Goal: Task Accomplishment & Management: Complete application form

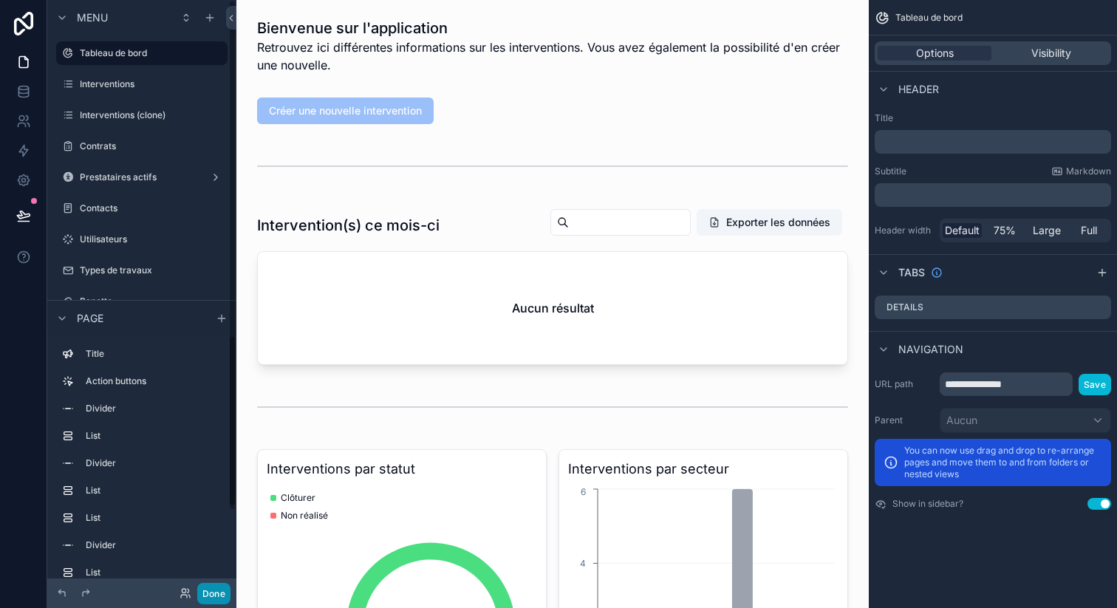
click at [213, 597] on button "Done" at bounding box center [213, 593] width 33 height 21
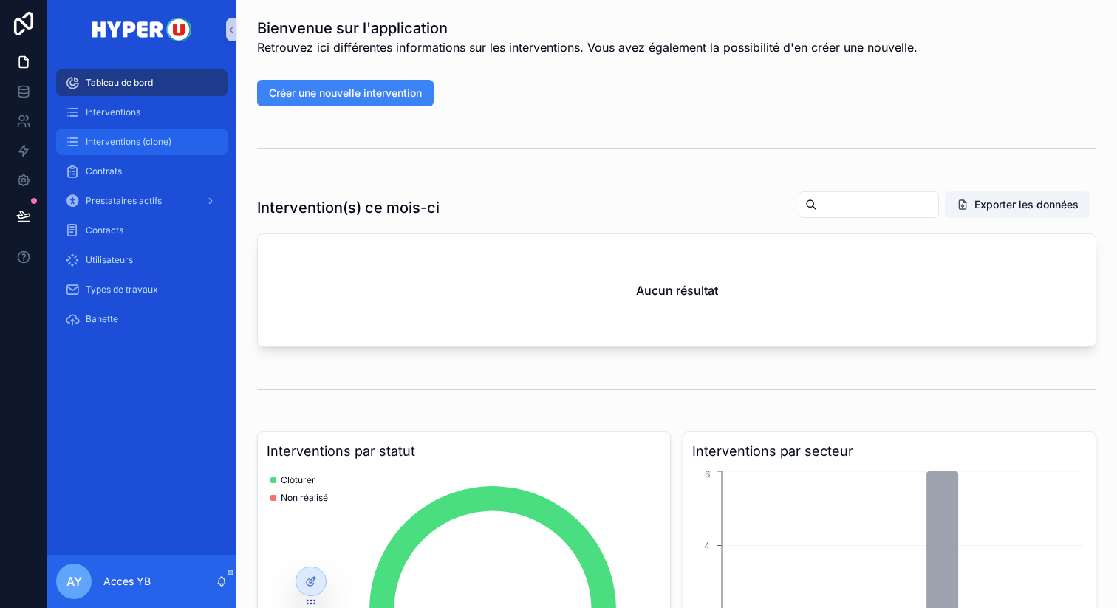
click at [169, 142] on span "Interventions (clone)" at bounding box center [129, 142] width 86 height 12
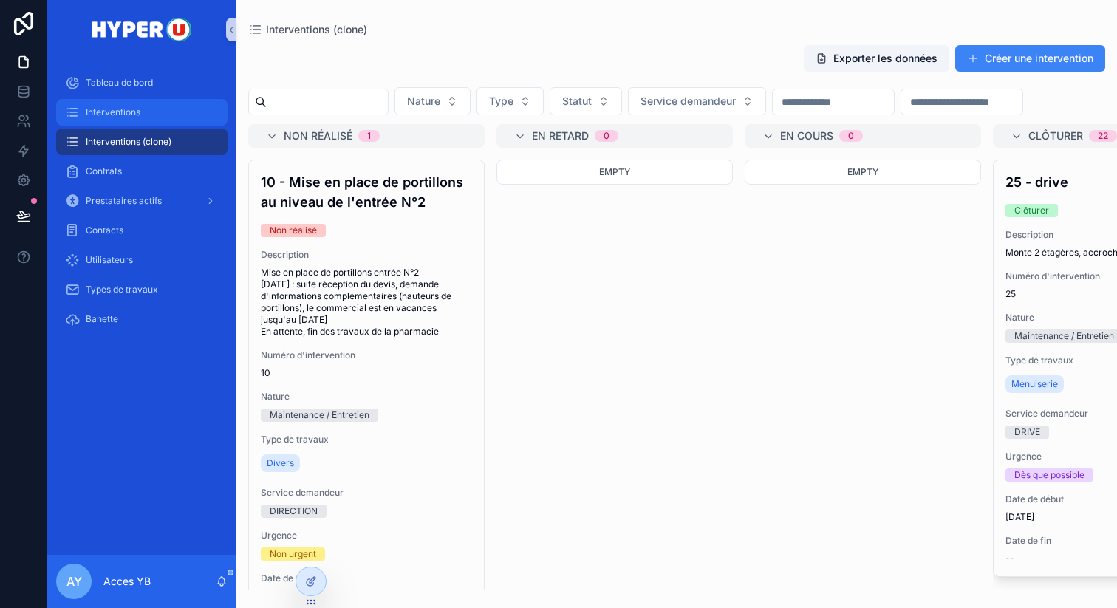
click at [143, 107] on div "Interventions" at bounding box center [142, 112] width 154 height 24
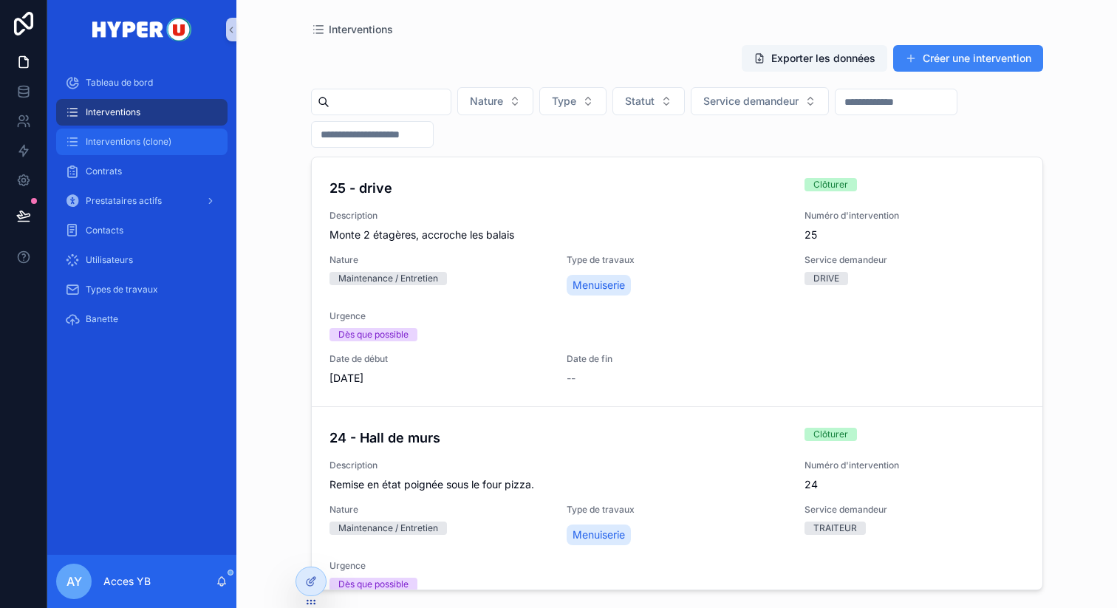
click at [140, 135] on div "Interventions (clone)" at bounding box center [142, 142] width 154 height 24
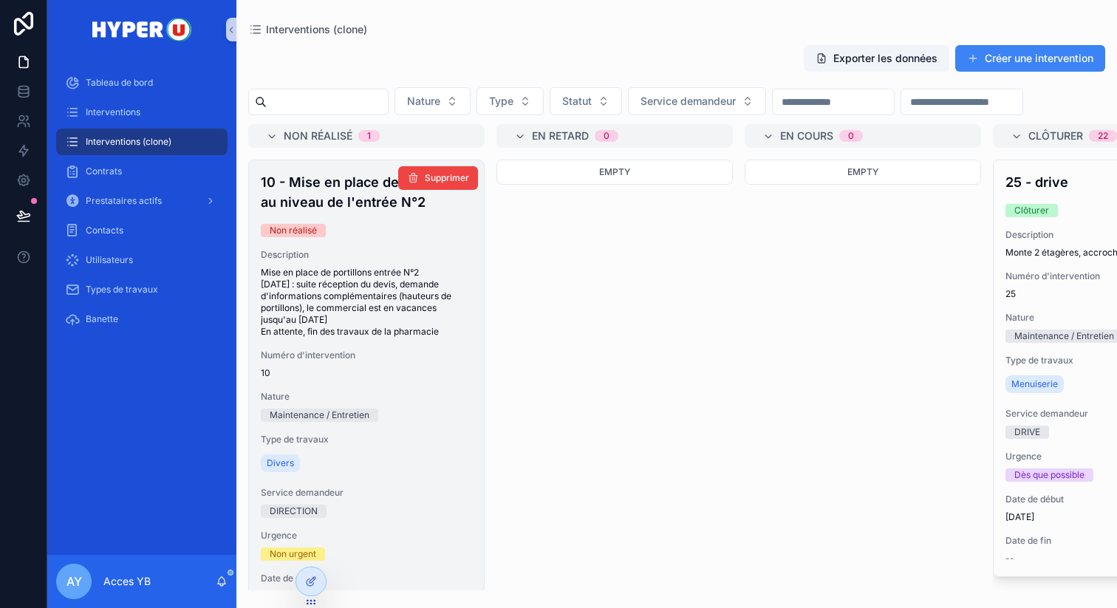
click at [383, 253] on span "Description" at bounding box center [366, 255] width 211 height 12
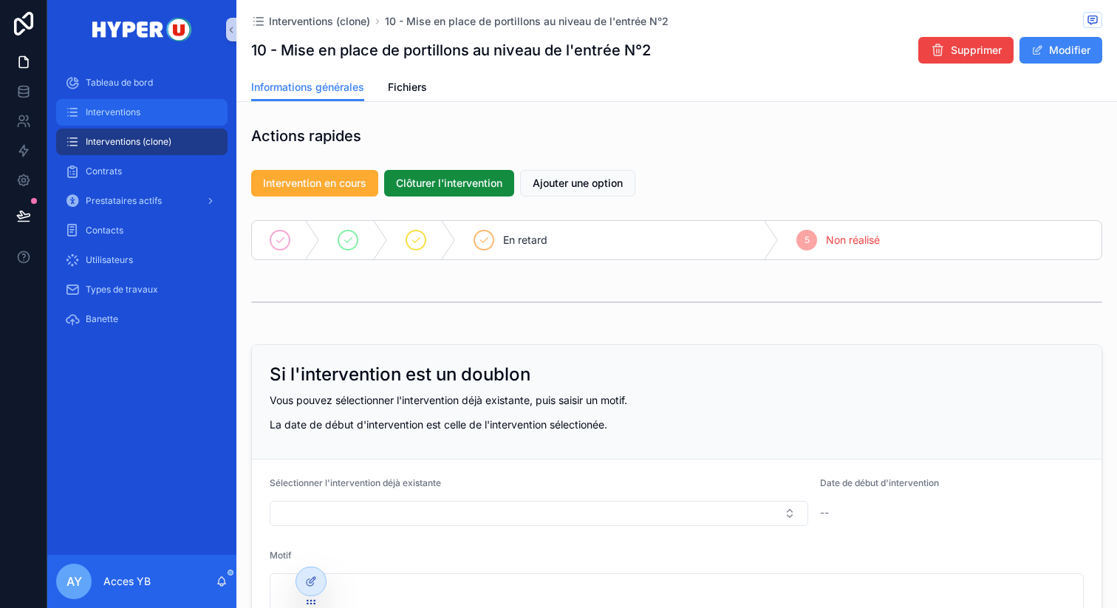
click at [133, 112] on span "Interventions" at bounding box center [113, 112] width 55 height 12
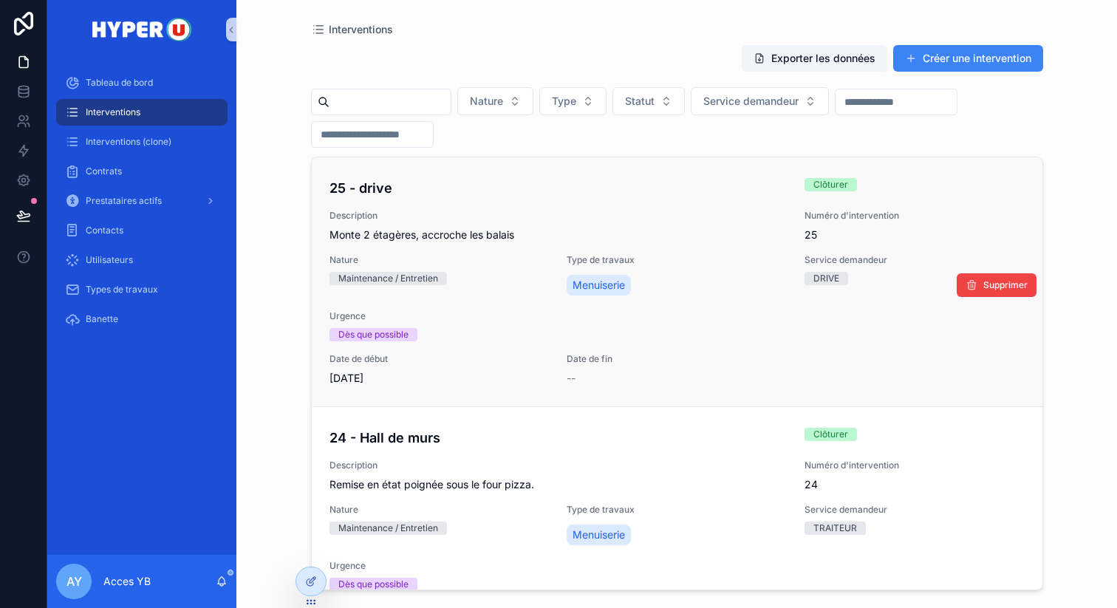
click at [432, 208] on div "25 - drive Clôturer Description Monte 2 étagères, accroche les balais Numéro d'…" at bounding box center [676, 282] width 695 height 208
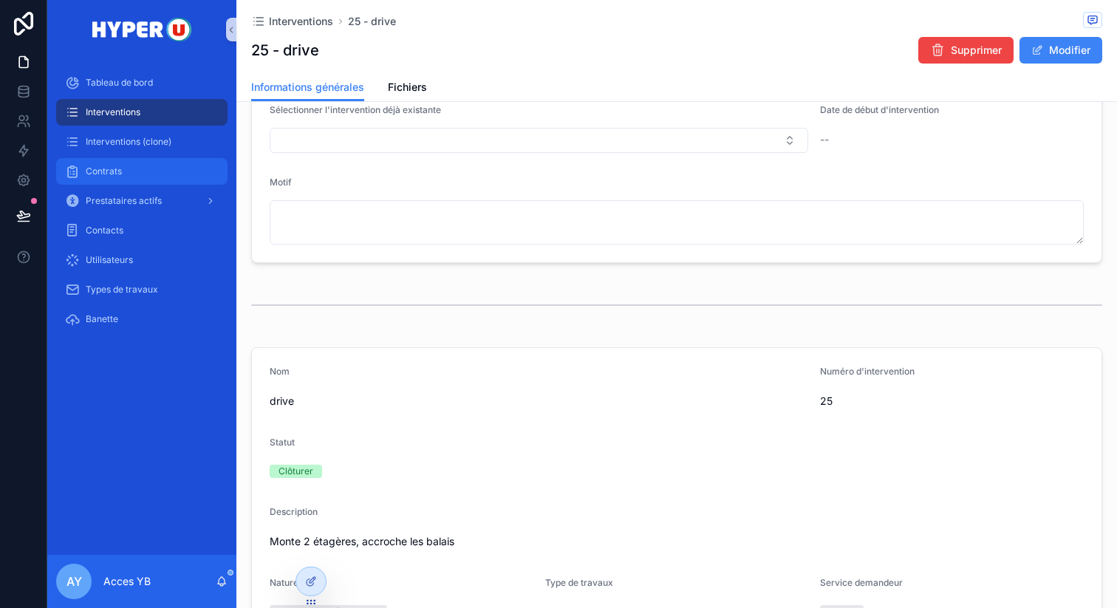
scroll to position [411, 0]
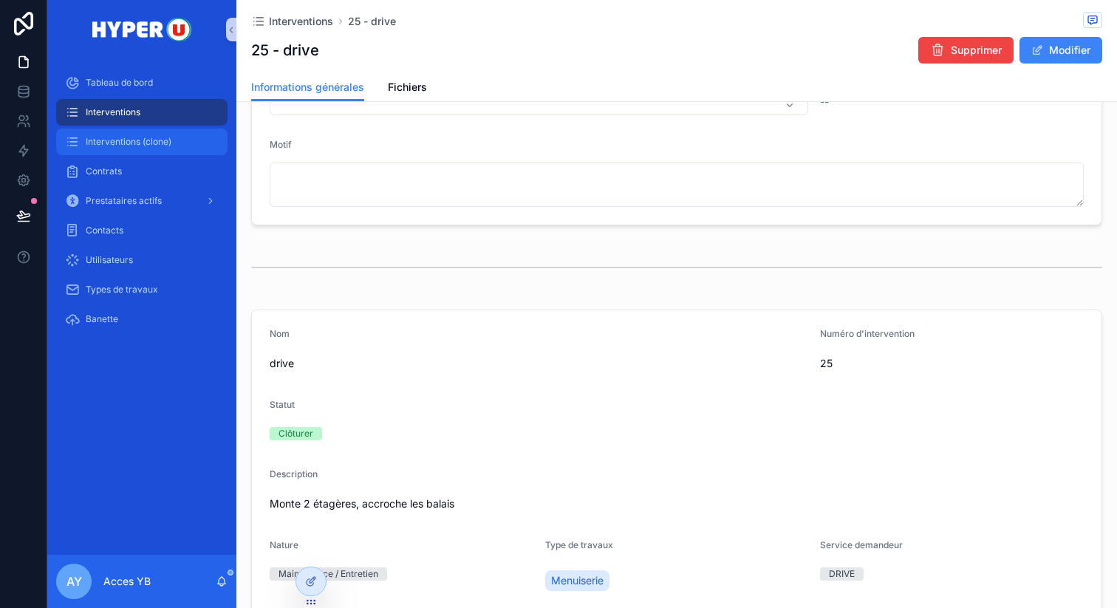
click at [136, 131] on div "Interventions (clone)" at bounding box center [142, 142] width 154 height 24
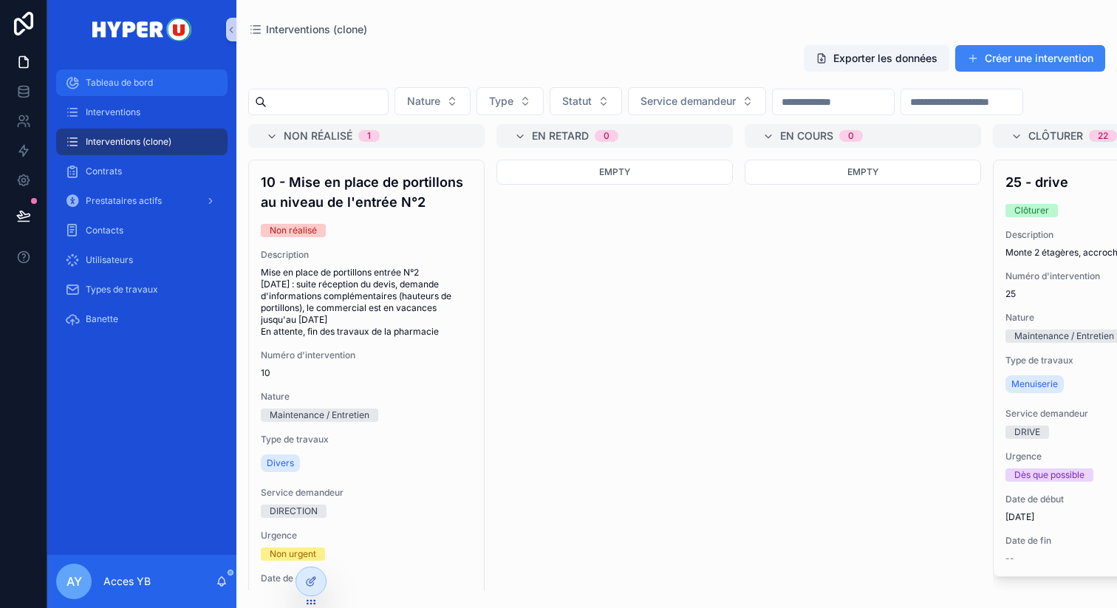
click at [107, 81] on span "Tableau de bord" at bounding box center [119, 83] width 67 height 12
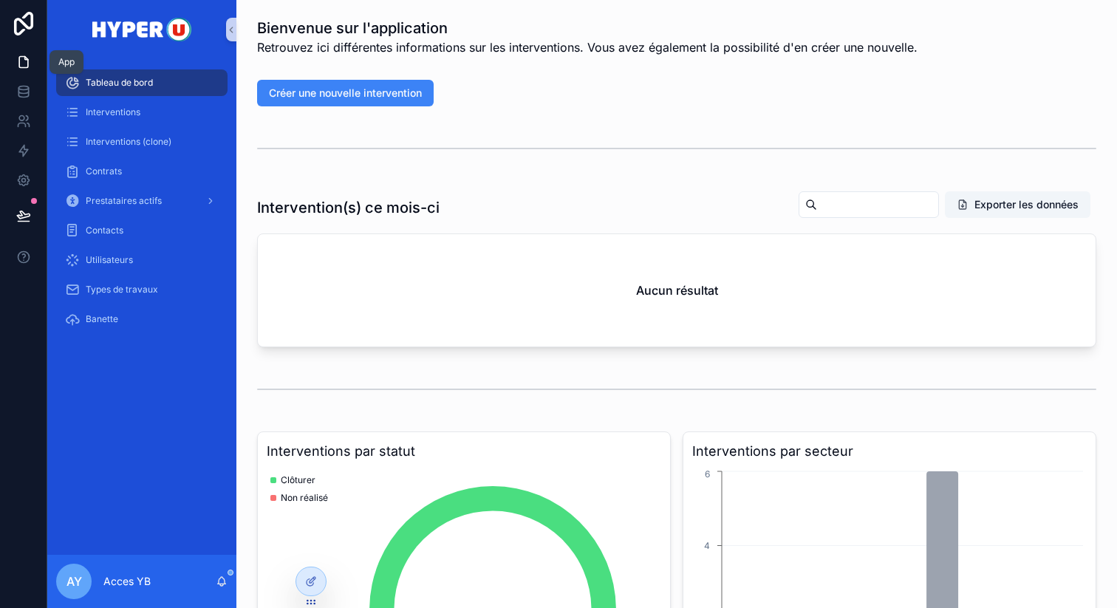
click at [21, 48] on link at bounding box center [23, 62] width 47 height 30
click at [21, 59] on icon at bounding box center [23, 62] width 15 height 15
click at [21, 27] on icon at bounding box center [24, 24] width 30 height 24
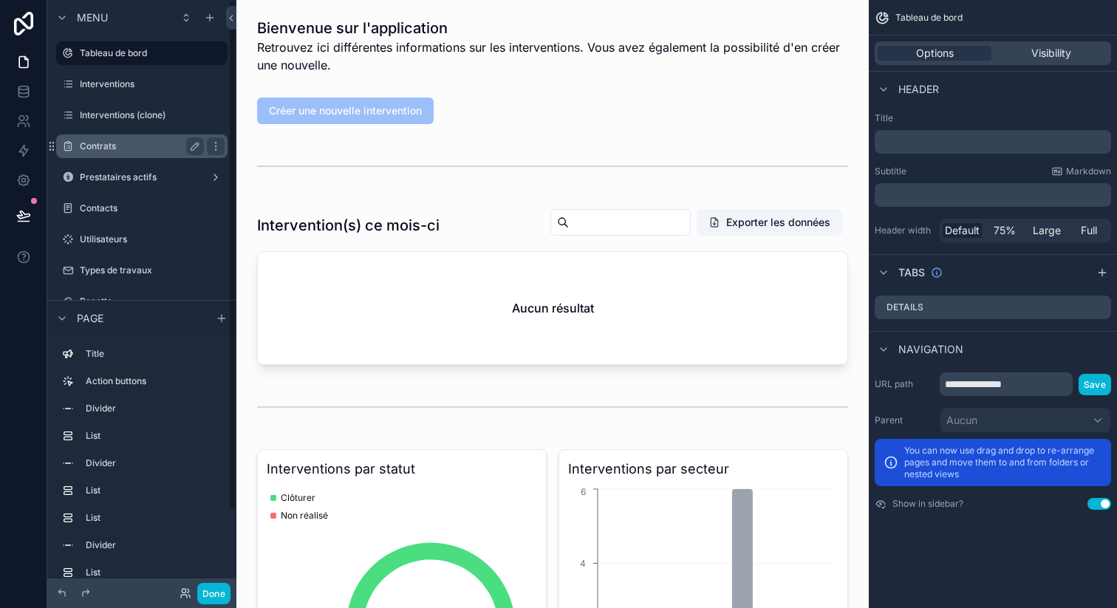
click at [162, 135] on div "Contrats" at bounding box center [141, 146] width 165 height 24
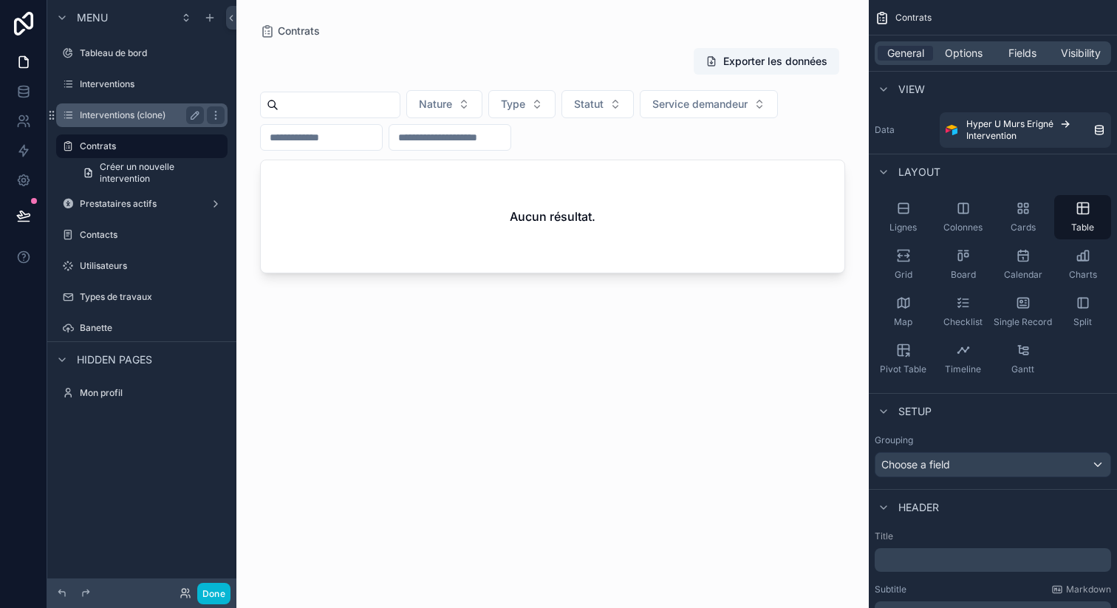
click at [153, 118] on label "Interventions (clone)" at bounding box center [139, 115] width 118 height 12
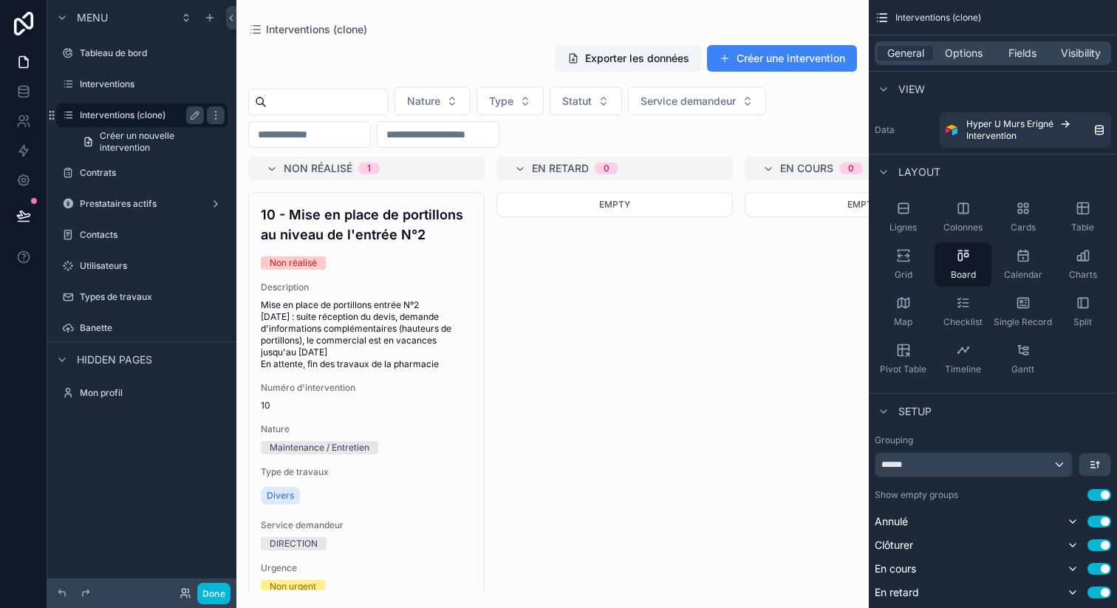
click at [151, 118] on label "Interventions (clone)" at bounding box center [139, 115] width 118 height 12
click at [138, 77] on div "Interventions" at bounding box center [142, 84] width 124 height 18
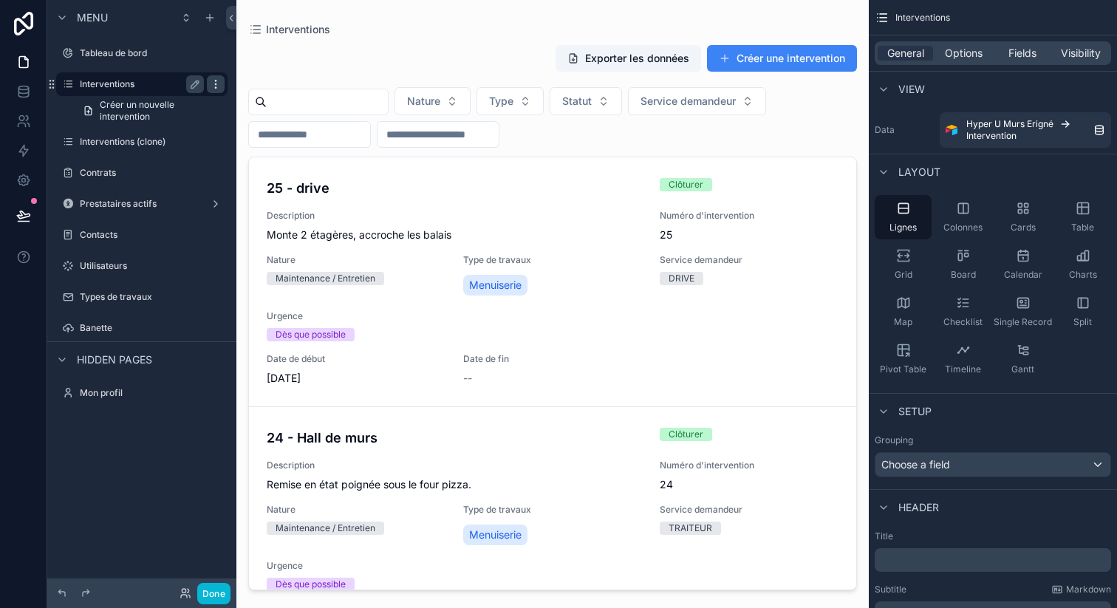
click at [211, 84] on icon "scrollable content" at bounding box center [216, 84] width 12 height 12
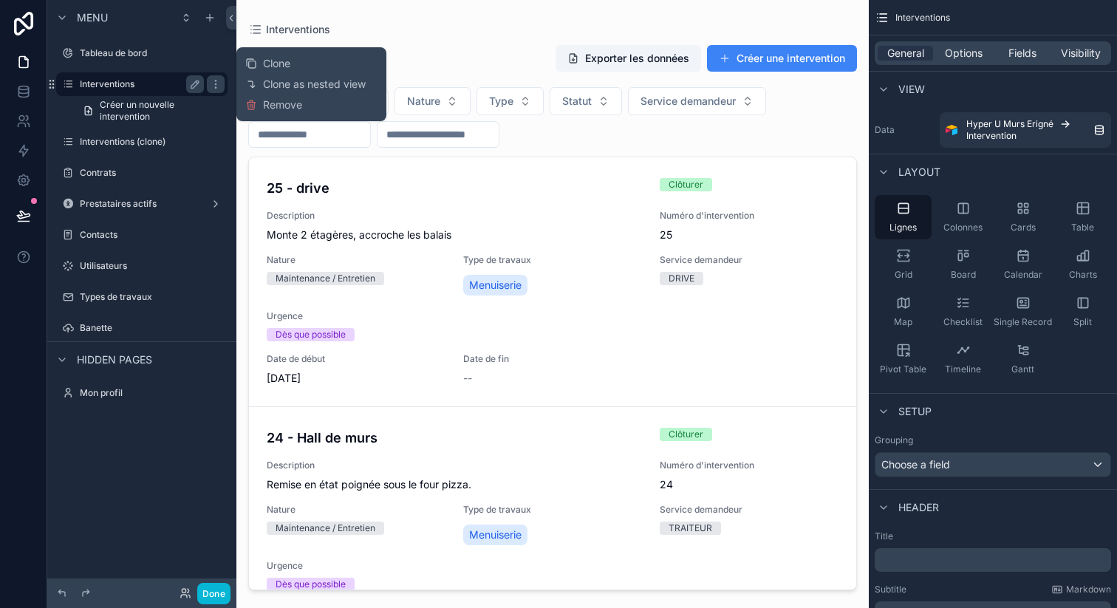
click at [119, 76] on div "Interventions" at bounding box center [142, 84] width 124 height 18
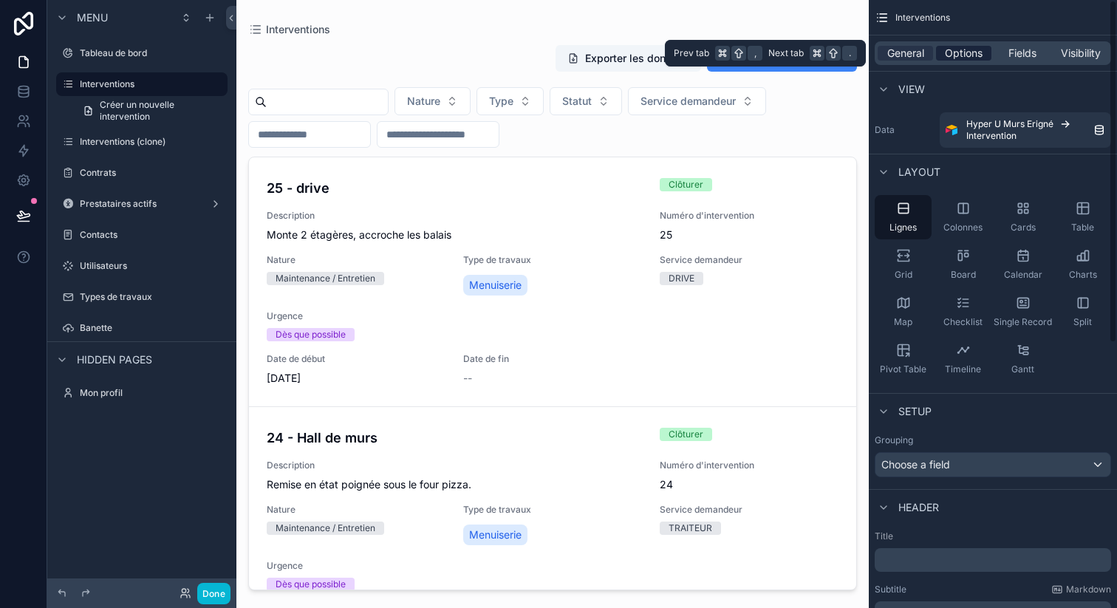
click at [971, 54] on span "Options" at bounding box center [964, 53] width 38 height 15
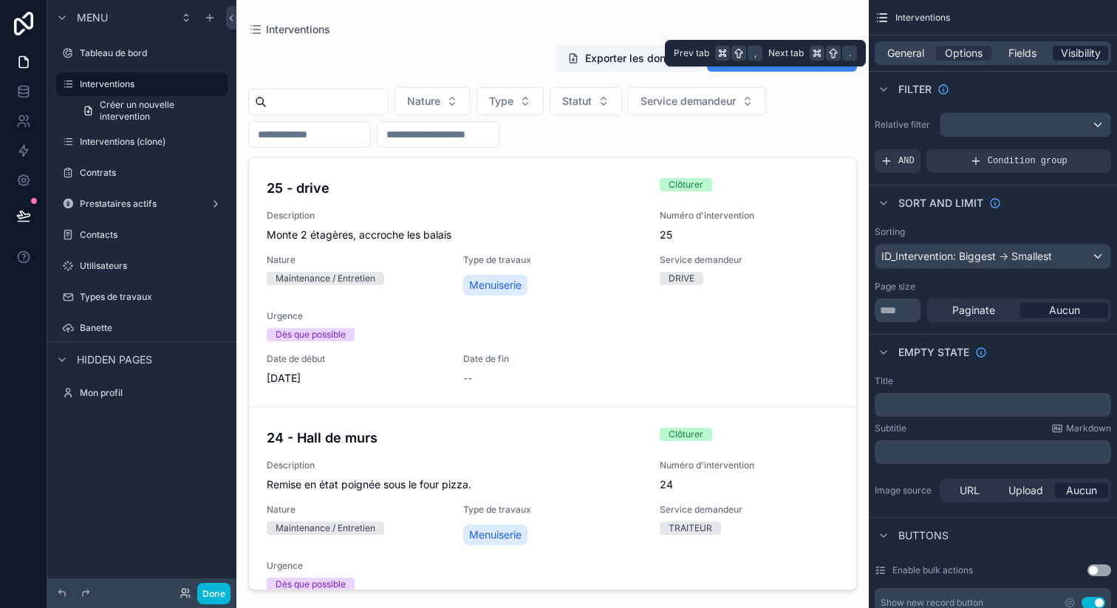
click at [1093, 53] on span "Visibility" at bounding box center [1081, 53] width 40 height 15
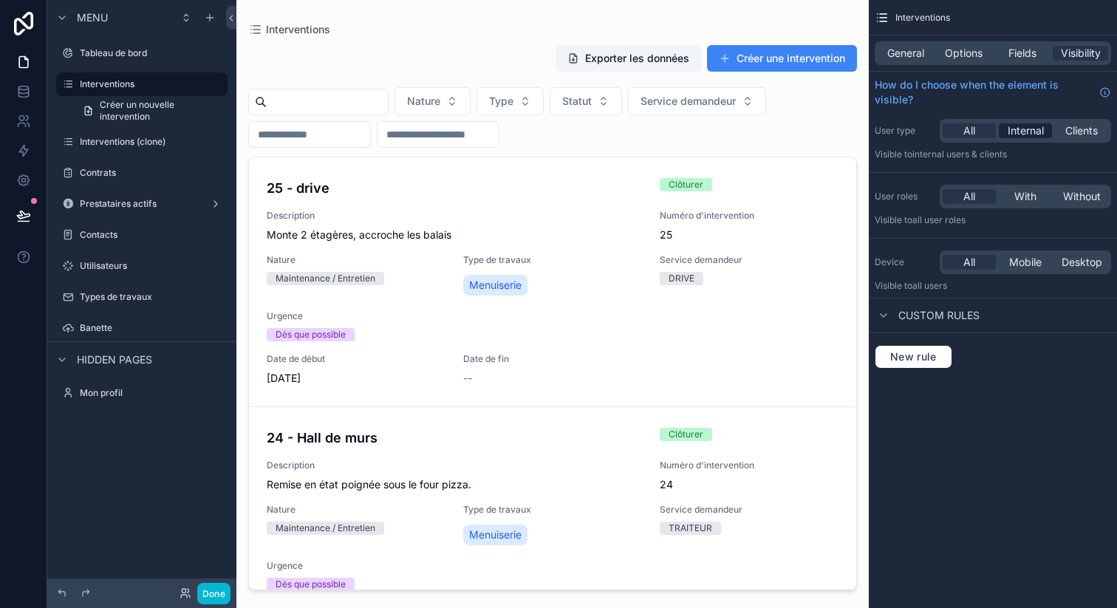
click at [1029, 134] on span "Internal" at bounding box center [1026, 130] width 36 height 15
click at [154, 137] on label "Interventions (clone)" at bounding box center [139, 142] width 118 height 12
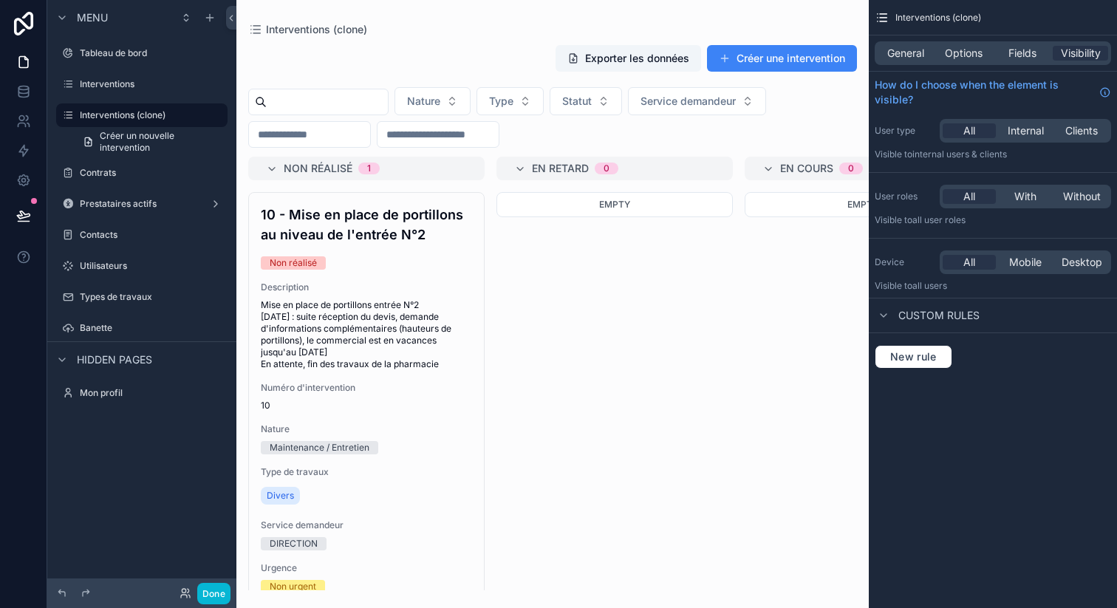
click at [154, 102] on div "Interventions (clone) Créer un nouvelle intervention" at bounding box center [141, 128] width 189 height 53
click at [194, 116] on icon "scrollable content" at bounding box center [195, 115] width 12 height 12
click at [160, 111] on input "**********" at bounding box center [130, 115] width 100 height 18
click at [164, 111] on input "**********" at bounding box center [130, 115] width 100 height 18
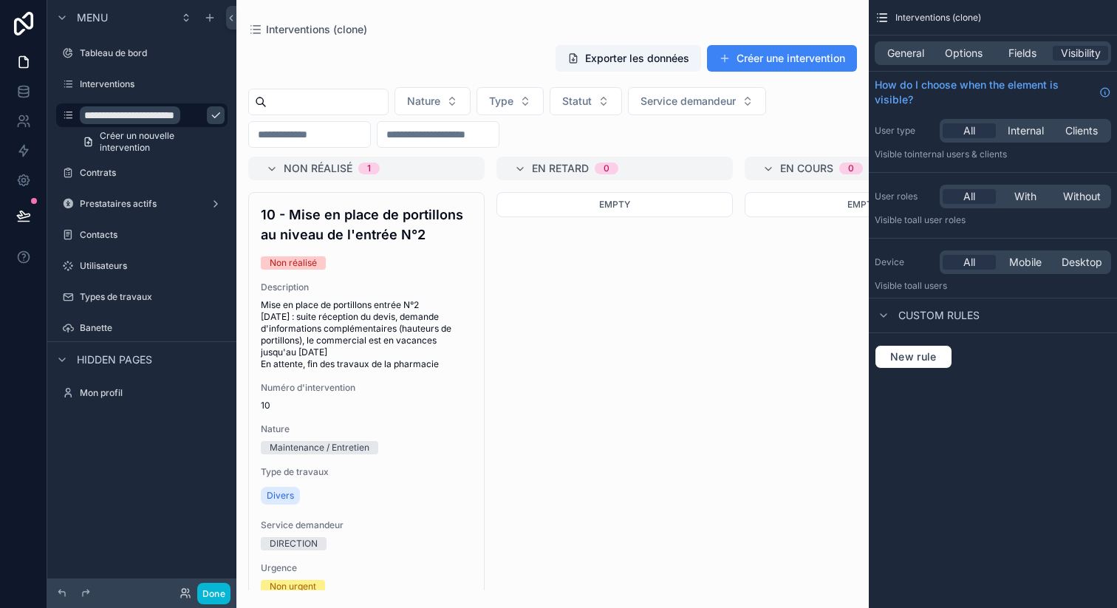
scroll to position [0, 1]
type input "**********"
click at [136, 368] on div "Hidden pages" at bounding box center [141, 358] width 189 height 35
click at [213, 599] on button "Done" at bounding box center [213, 593] width 33 height 21
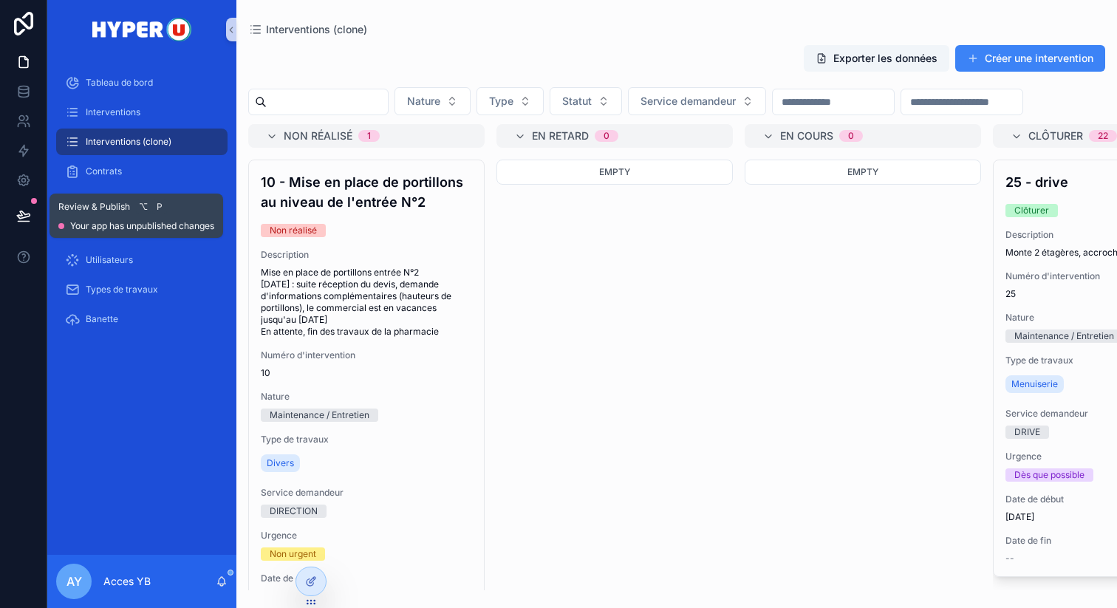
click at [32, 217] on button at bounding box center [23, 215] width 33 height 41
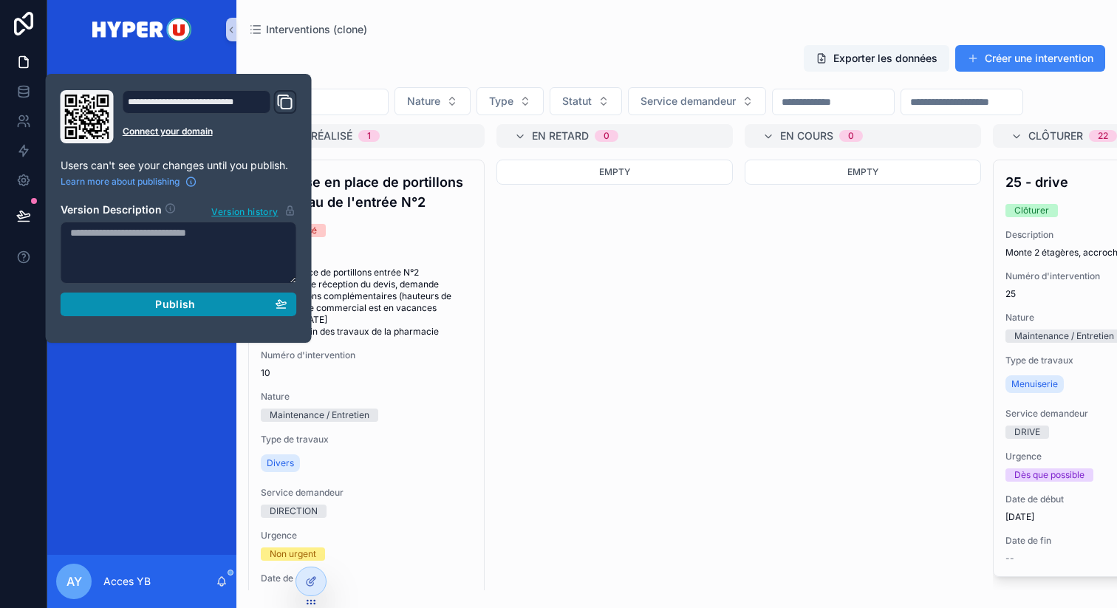
click at [115, 304] on div "Publish" at bounding box center [178, 304] width 217 height 13
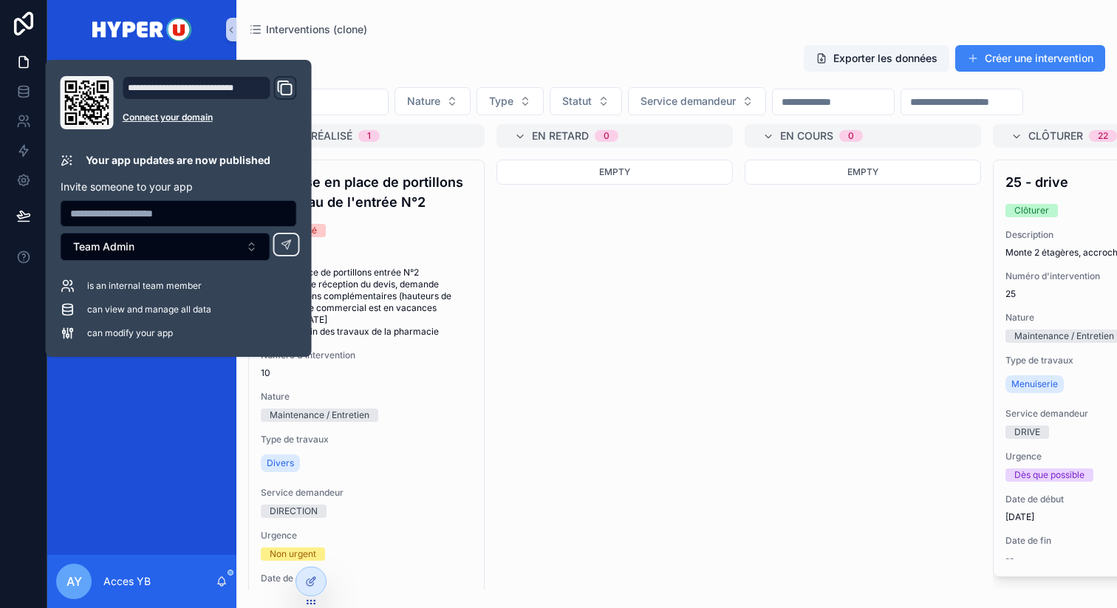
click at [344, 41] on div "Exporter les données Créer une intervention Nature Type Statut Service demandeu…" at bounding box center [676, 312] width 881 height 555
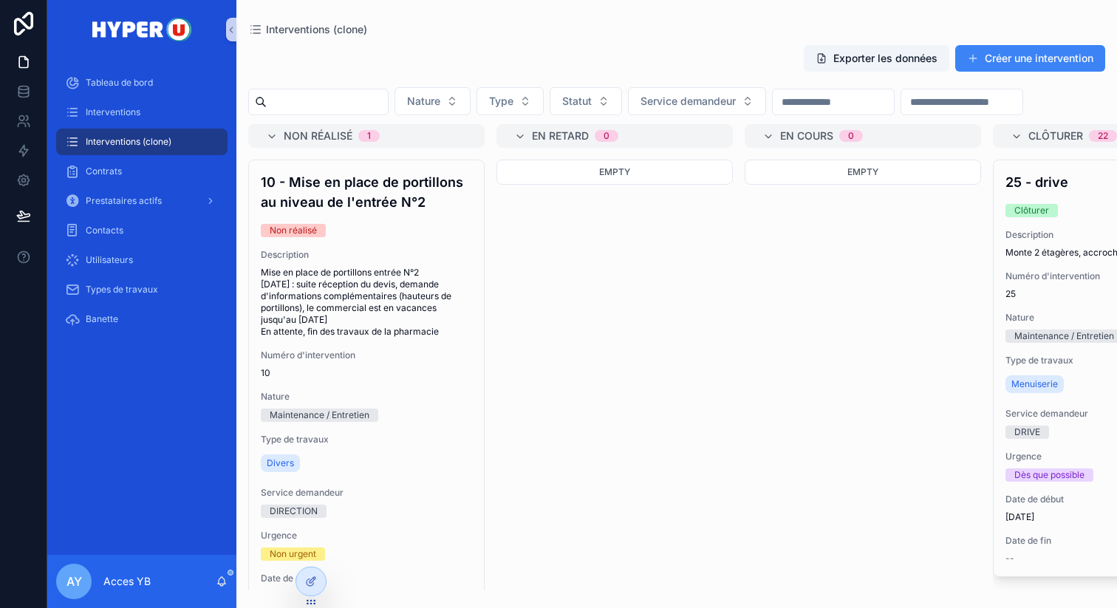
click at [56, 581] on div "AY" at bounding box center [73, 581] width 35 height 35
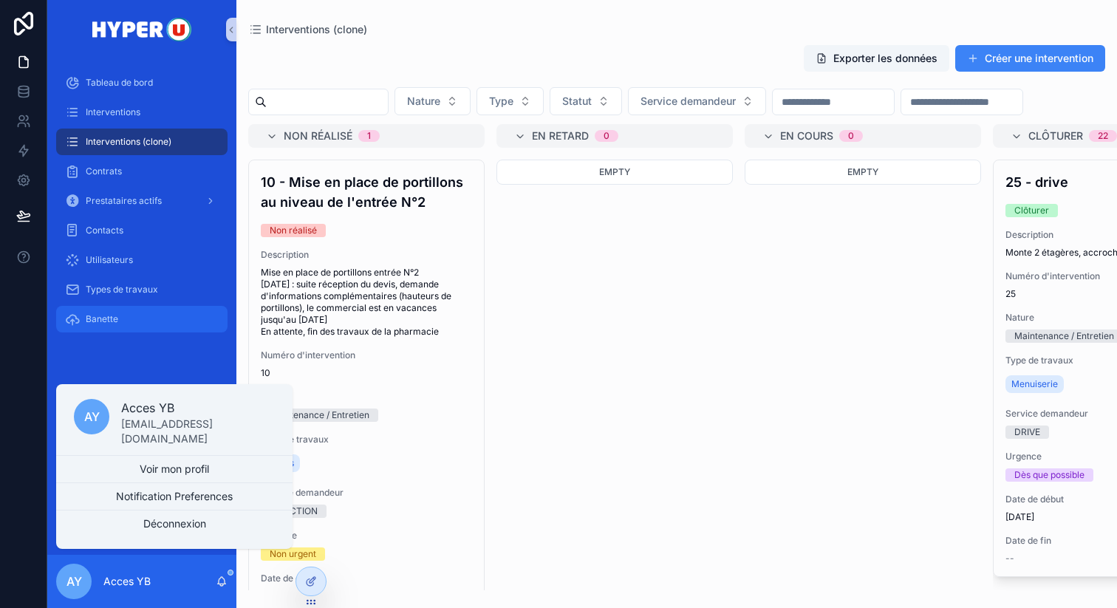
click at [123, 329] on div "Banette" at bounding box center [142, 319] width 154 height 24
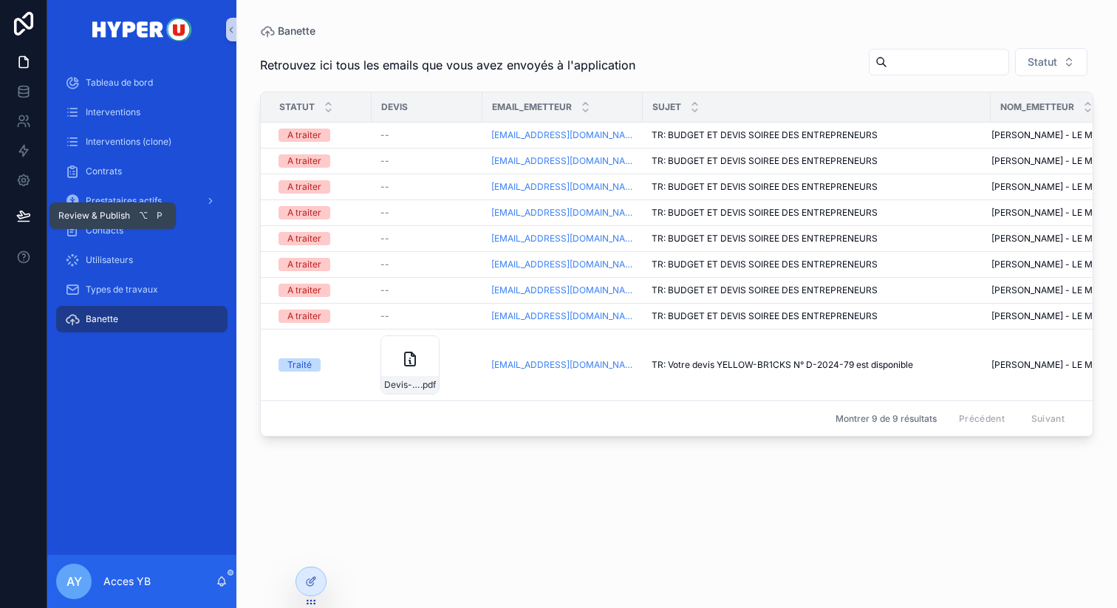
click at [27, 212] on icon at bounding box center [23, 215] width 15 height 15
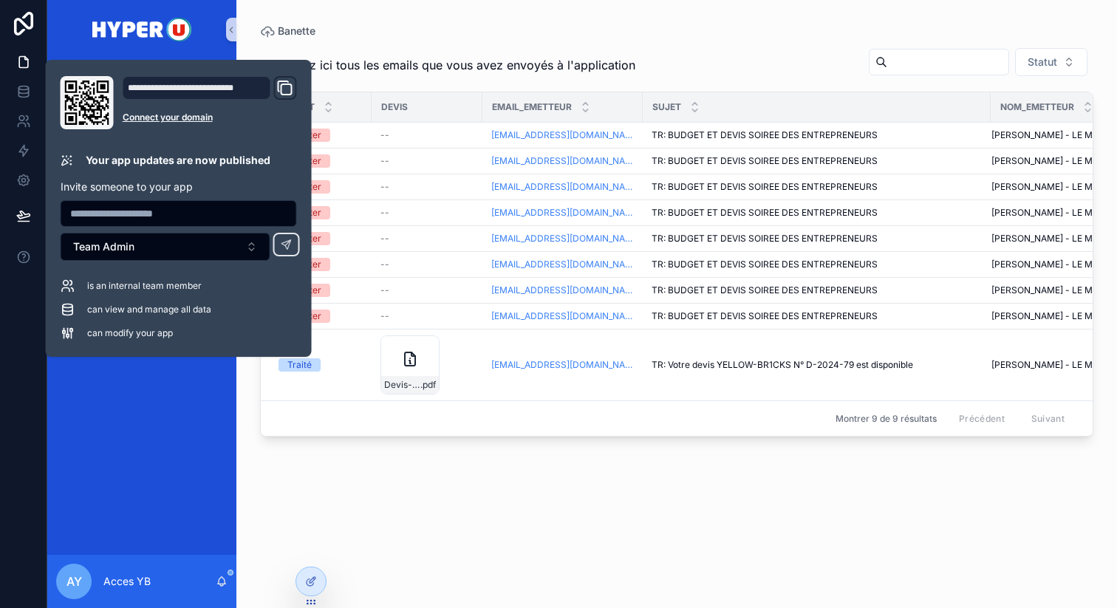
click at [279, 86] on icon "Domain and Custom Link" at bounding box center [284, 86] width 10 height 10
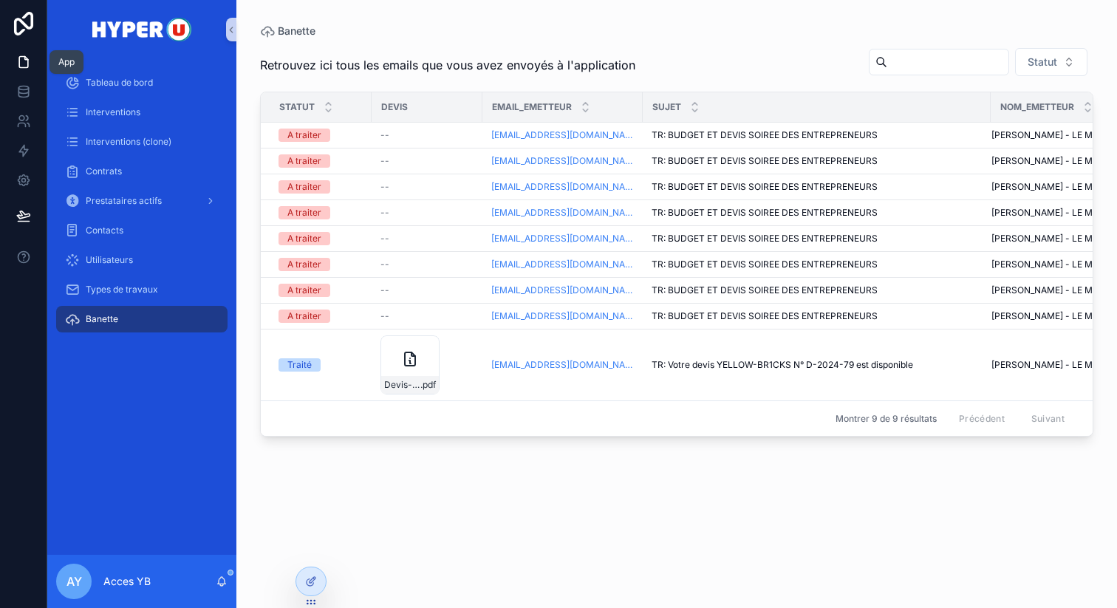
click at [16, 66] on icon at bounding box center [23, 62] width 15 height 15
click at [19, 61] on icon at bounding box center [23, 62] width 15 height 15
click at [25, 86] on icon at bounding box center [23, 88] width 10 height 4
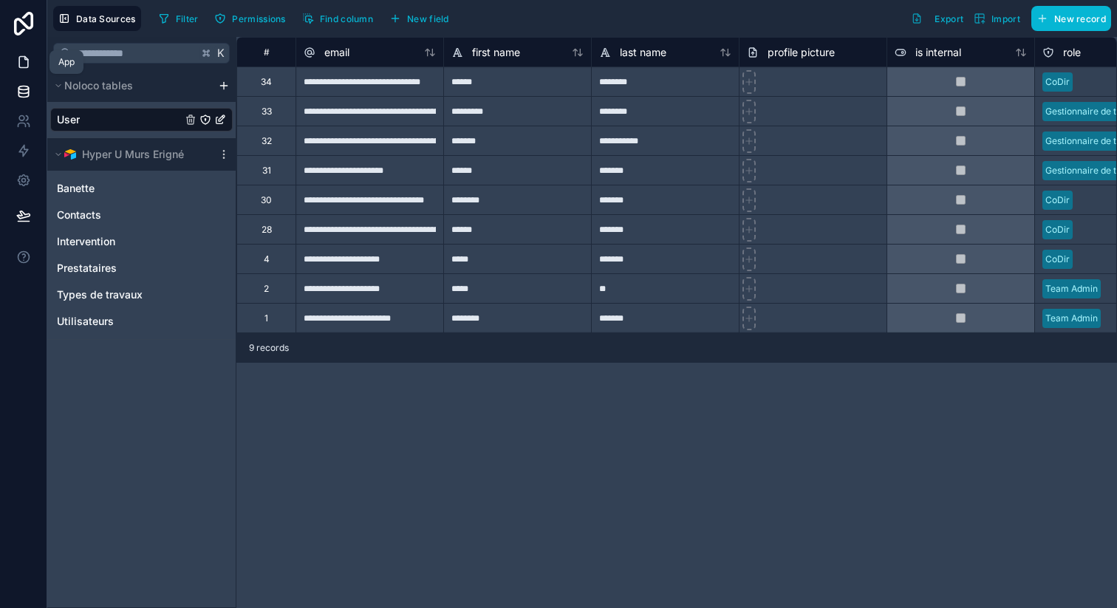
click at [25, 58] on icon at bounding box center [23, 62] width 15 height 15
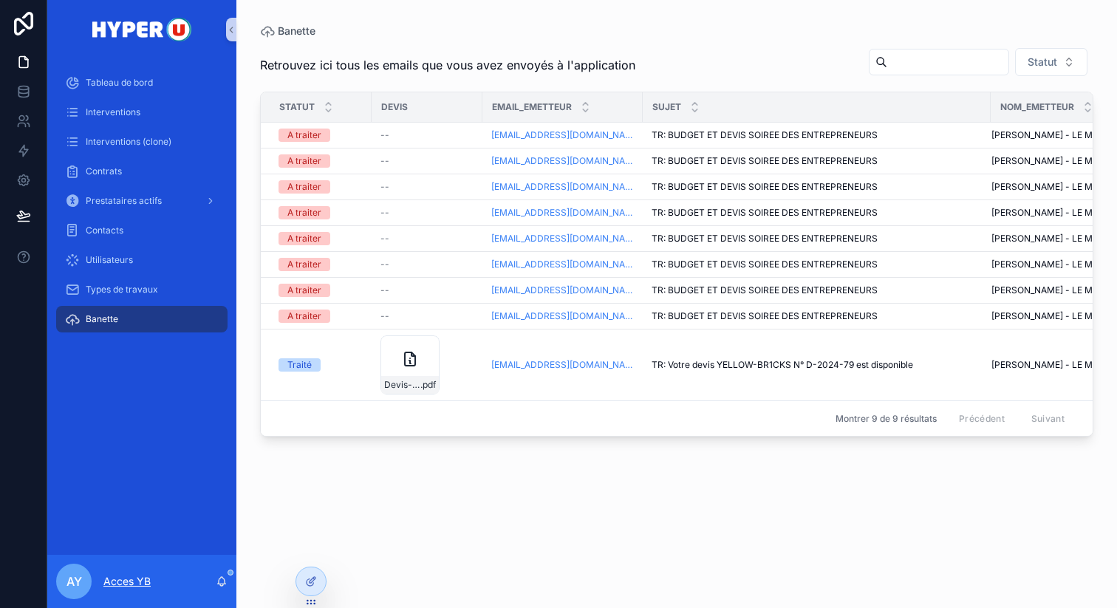
click at [140, 578] on p "Acces YB" at bounding box center [126, 581] width 47 height 15
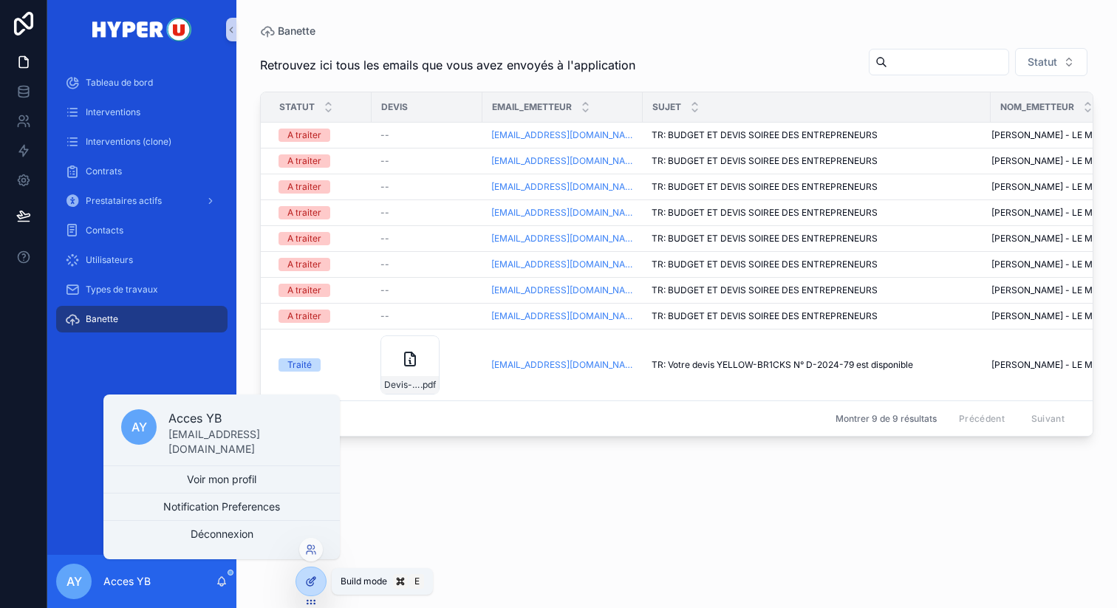
click at [303, 581] on div at bounding box center [311, 581] width 30 height 28
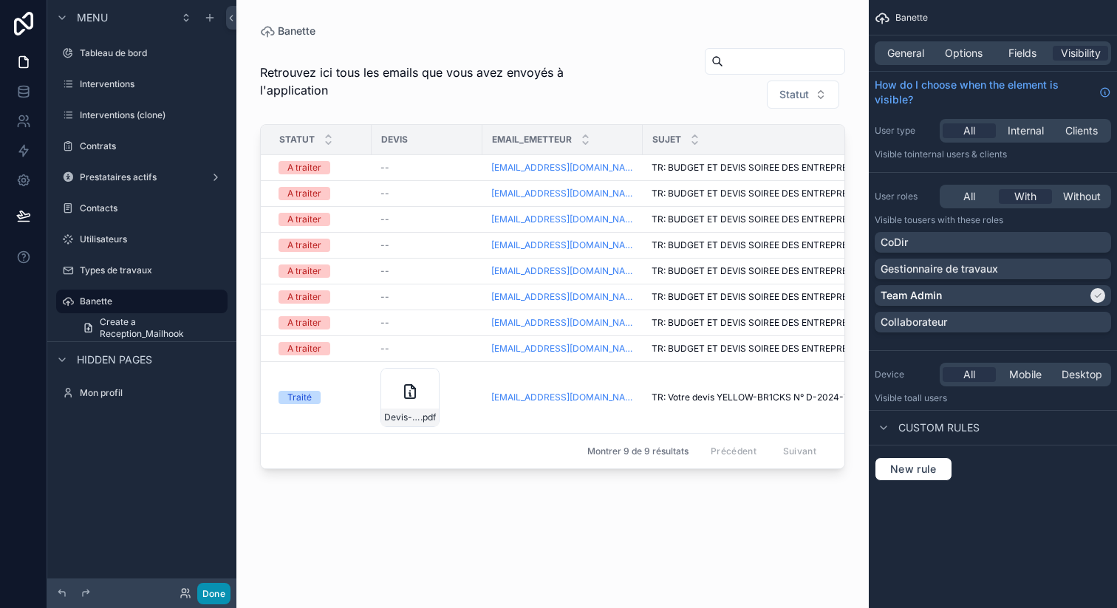
click at [219, 593] on button "Done" at bounding box center [213, 593] width 33 height 21
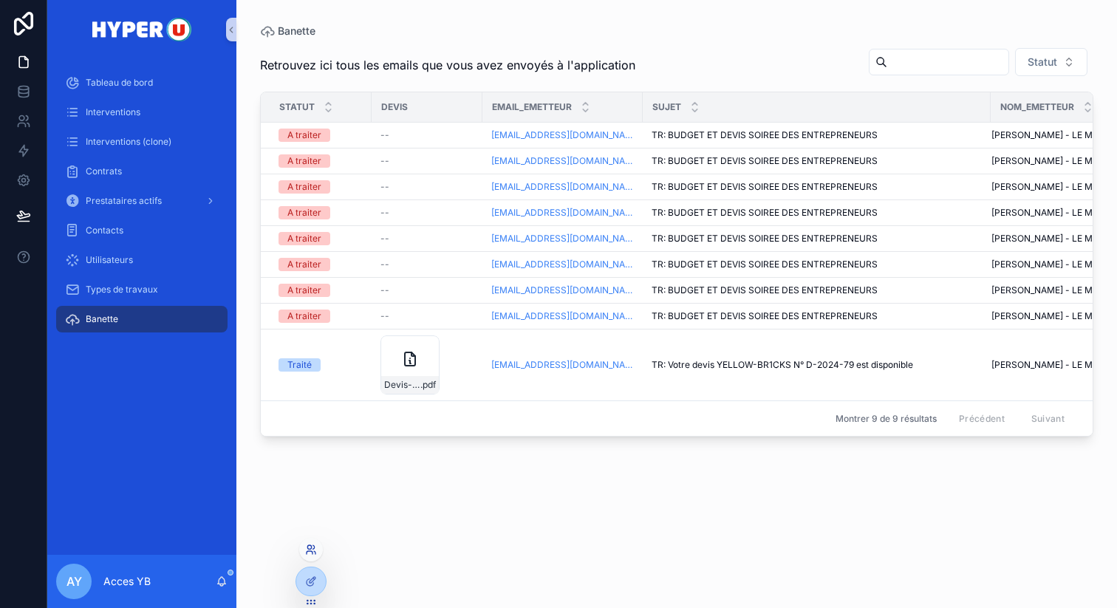
click at [307, 551] on icon at bounding box center [310, 552] width 6 height 3
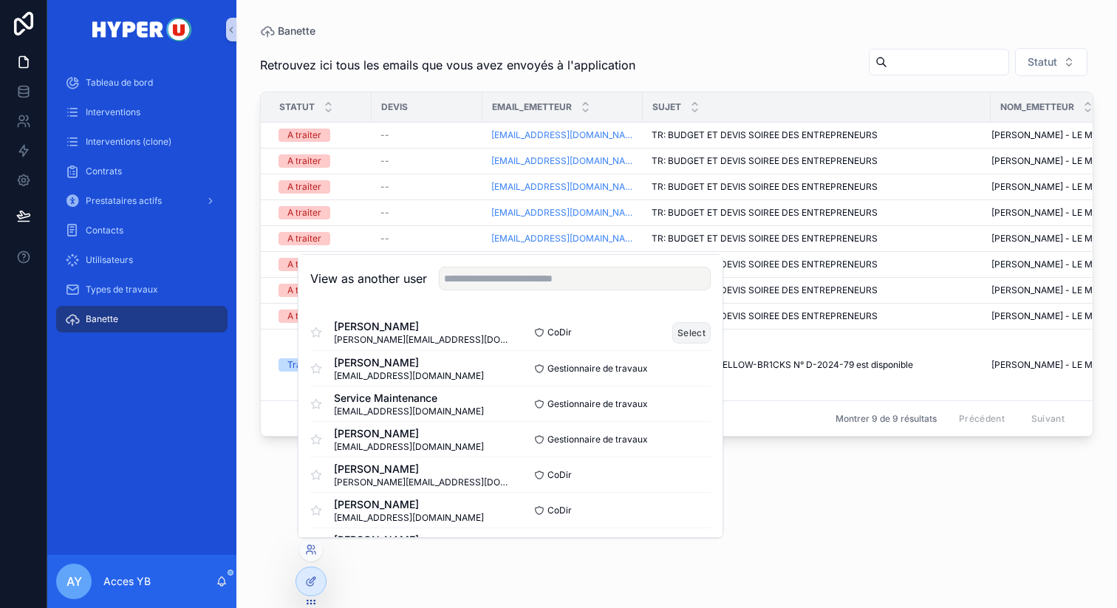
click at [702, 333] on button "Select" at bounding box center [691, 332] width 38 height 21
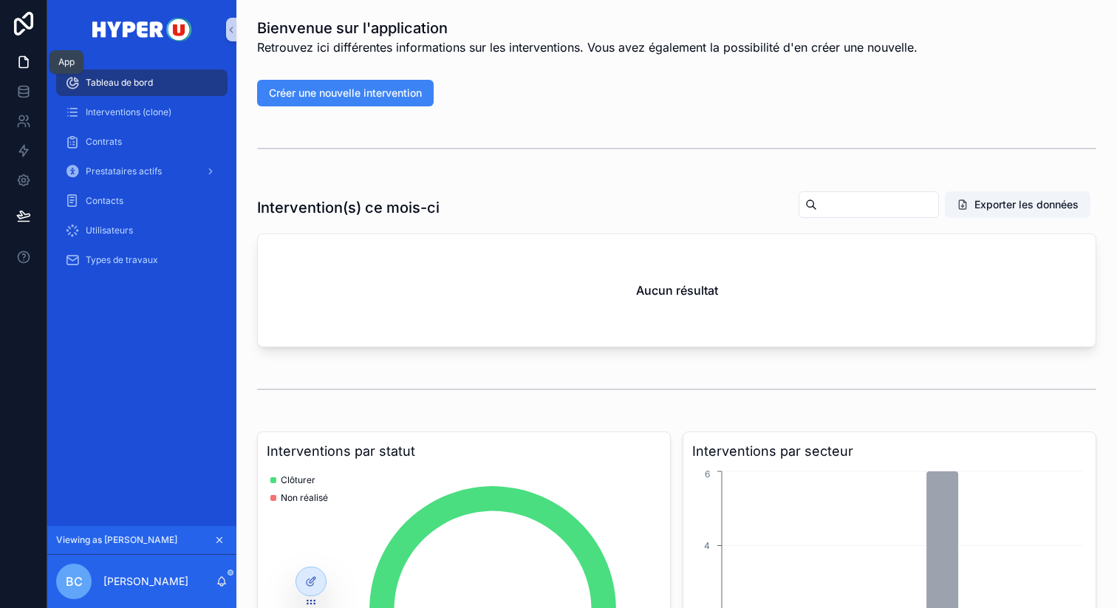
click at [25, 61] on icon at bounding box center [23, 62] width 15 height 15
click at [23, 58] on icon at bounding box center [23, 62] width 15 height 15
click at [312, 569] on div at bounding box center [311, 581] width 30 height 28
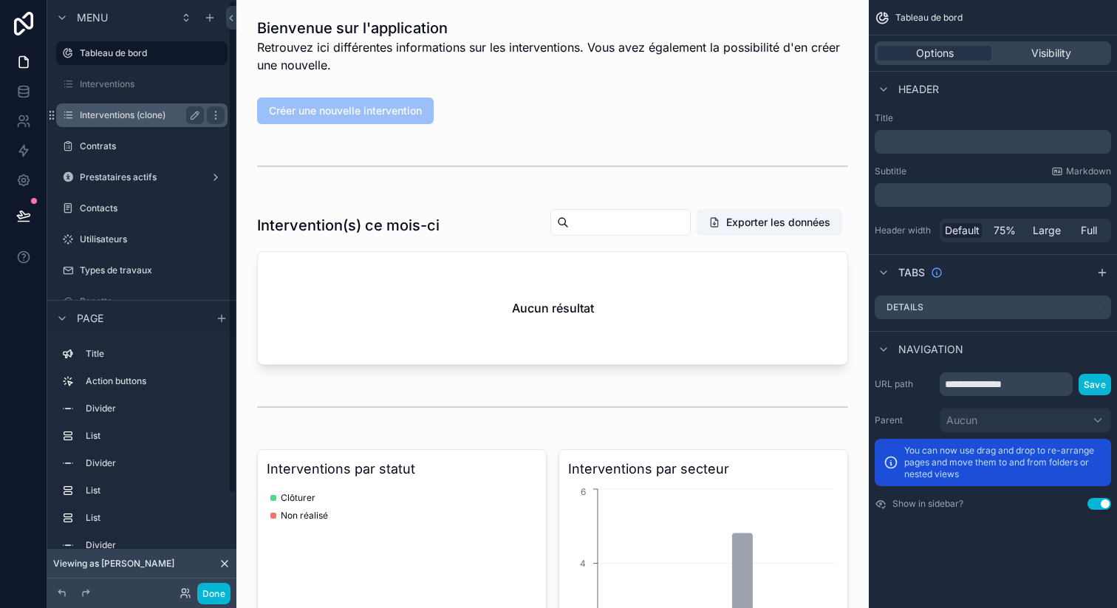
click at [142, 115] on label "Interventions (clone)" at bounding box center [139, 115] width 118 height 12
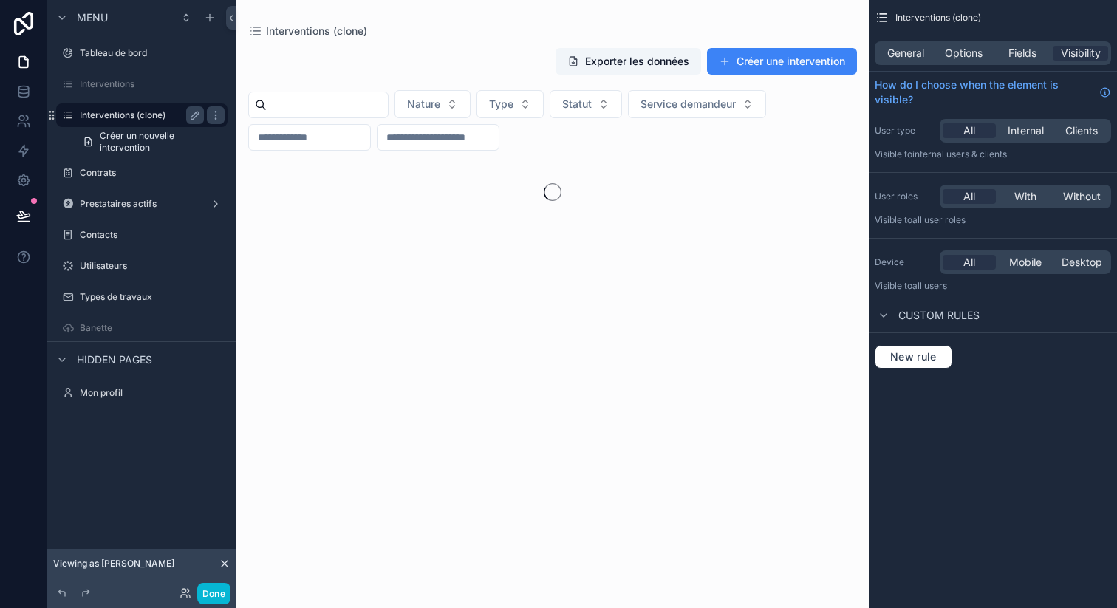
click at [142, 115] on label "Interventions (clone)" at bounding box center [139, 115] width 118 height 12
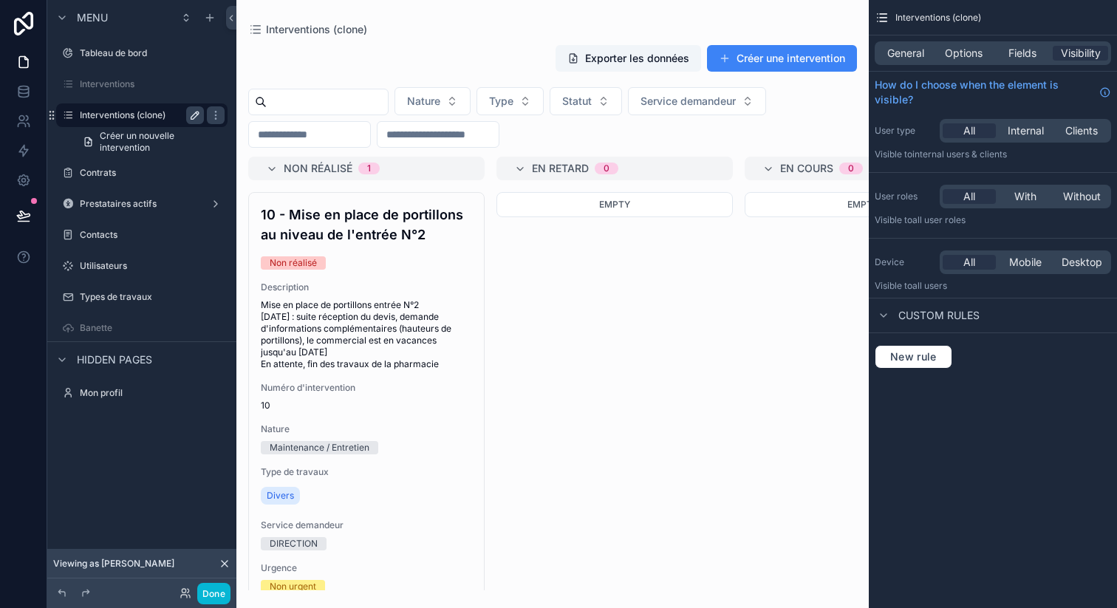
click at [198, 113] on icon "scrollable content" at bounding box center [194, 115] width 7 height 7
click at [164, 117] on input "**********" at bounding box center [130, 115] width 100 height 18
type input "**********"
click at [212, 112] on icon "scrollable content" at bounding box center [216, 115] width 12 height 12
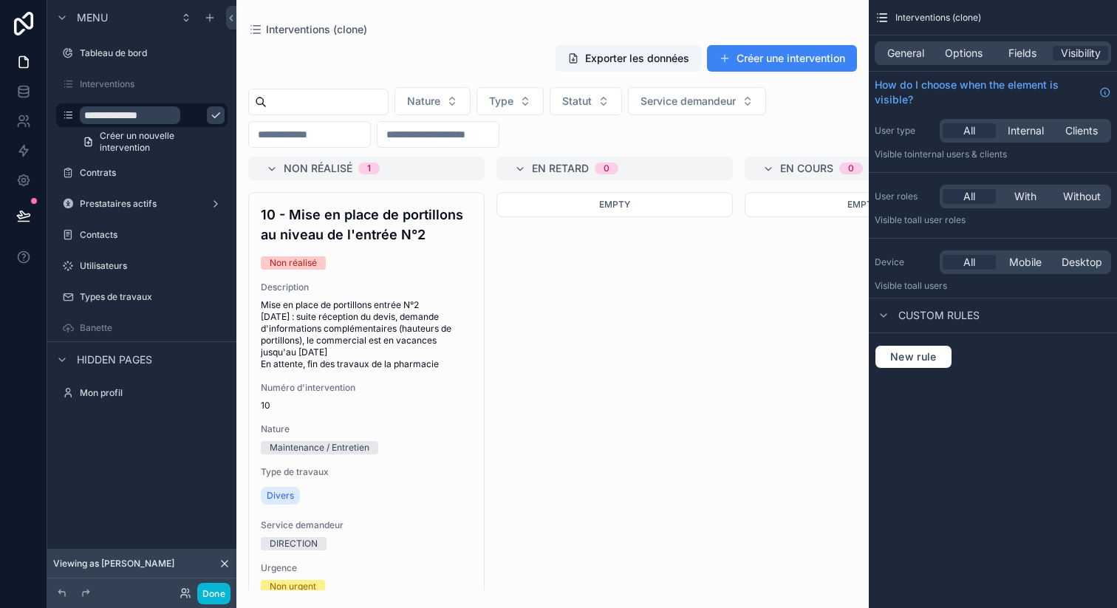
click at [210, 117] on icon "scrollable content" at bounding box center [216, 115] width 12 height 12
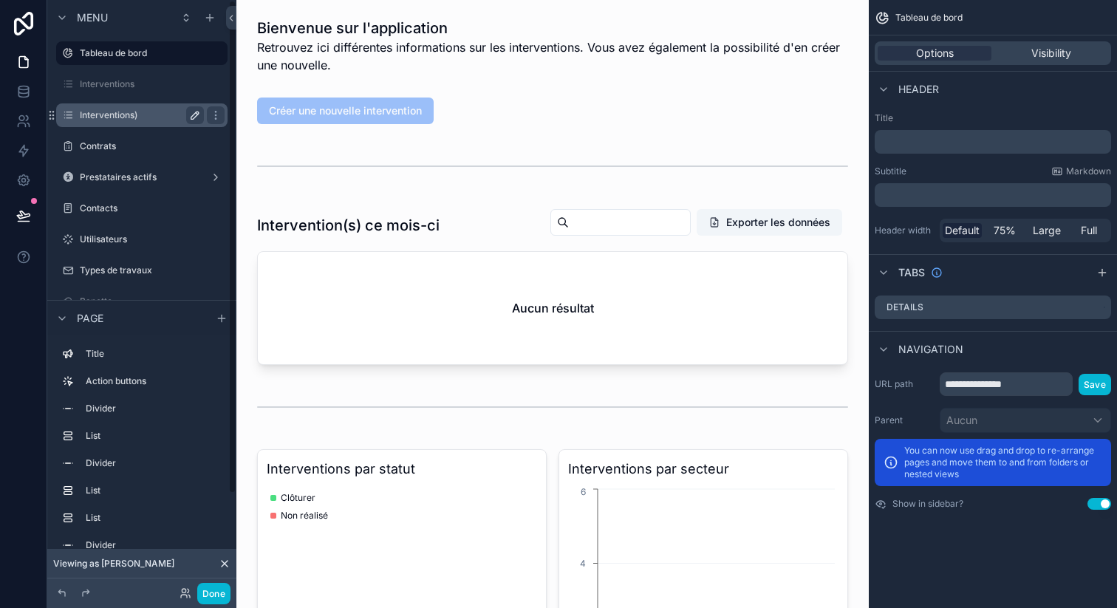
click at [162, 116] on div "Tableau de bord Interventions Interventions) Contrats Prestataires actifs Conta…" at bounding box center [141, 174] width 189 height 279
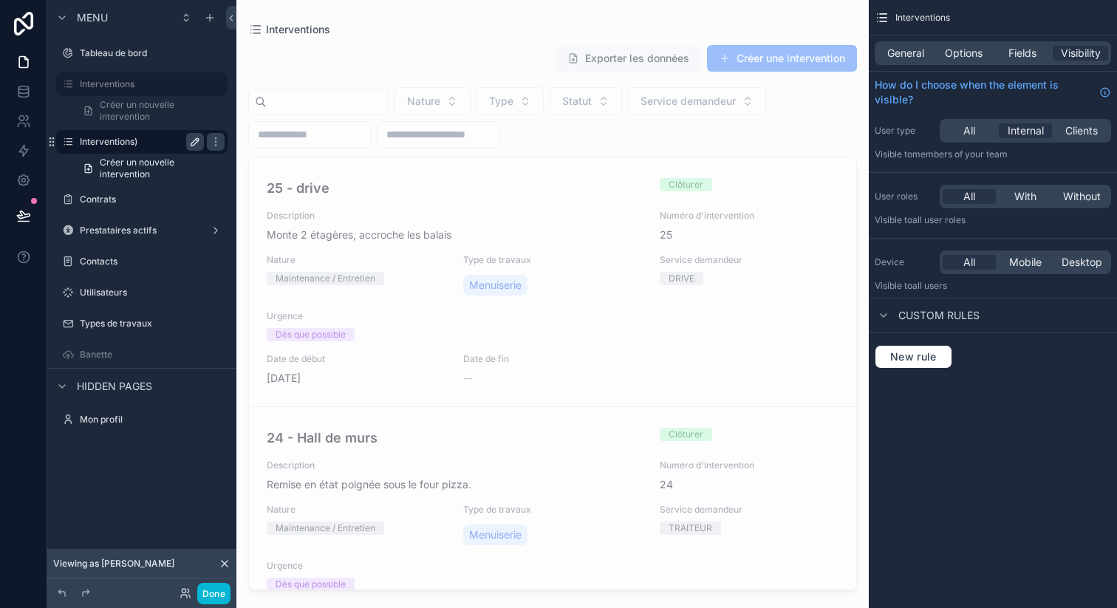
click at [154, 143] on label "Interventions)" at bounding box center [139, 142] width 118 height 12
click at [0, 0] on icon "scrollable content" at bounding box center [0, 0] width 0 height 0
click at [172, 143] on input "**********" at bounding box center [130, 142] width 100 height 18
type input "**********"
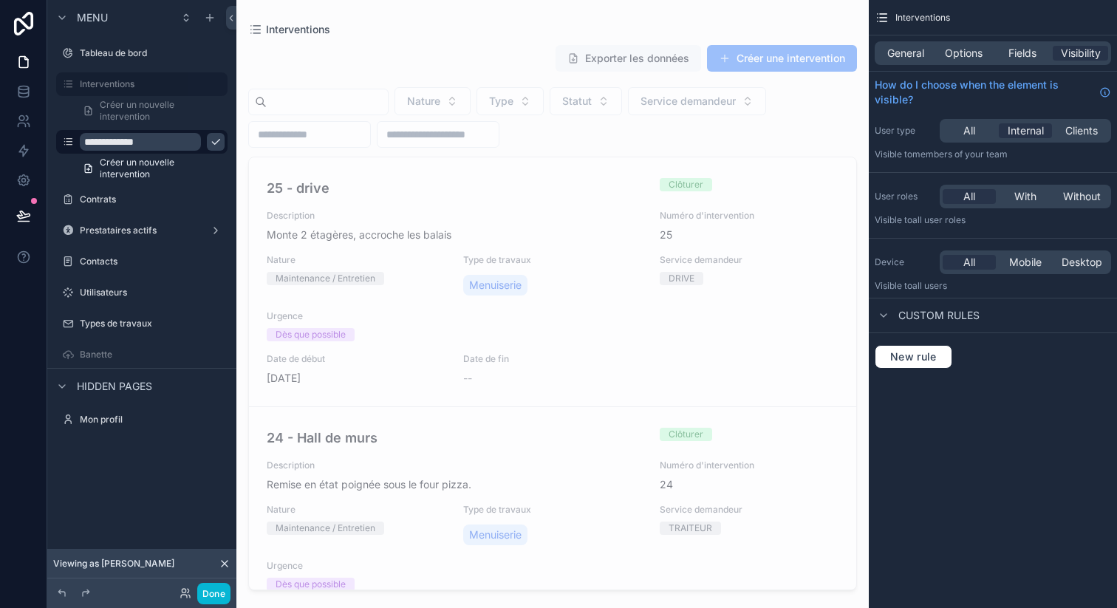
click at [210, 146] on icon "scrollable content" at bounding box center [216, 142] width 12 height 12
click at [150, 82] on label "Interventions" at bounding box center [139, 84] width 118 height 12
click at [228, 592] on button "Done" at bounding box center [213, 593] width 33 height 21
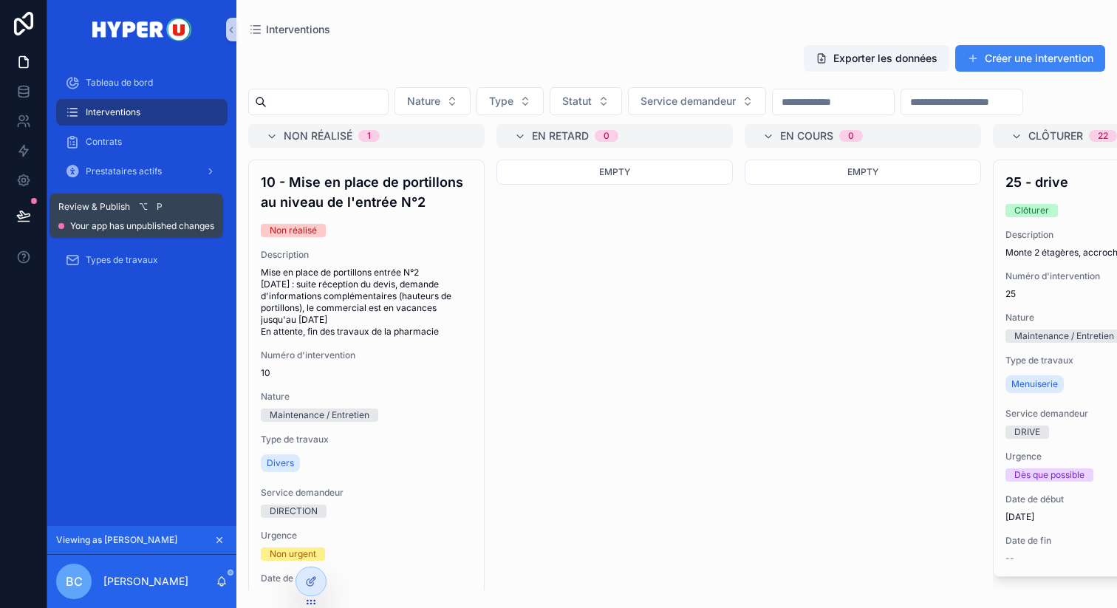
click at [33, 220] on button at bounding box center [23, 215] width 33 height 41
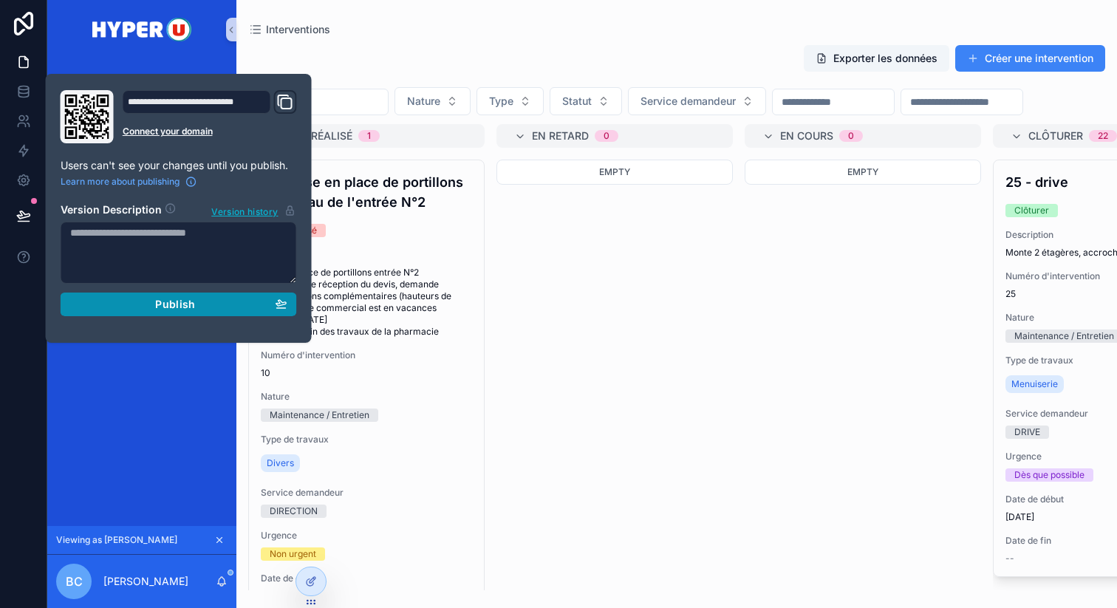
click at [208, 313] on button "Publish" at bounding box center [179, 305] width 236 height 24
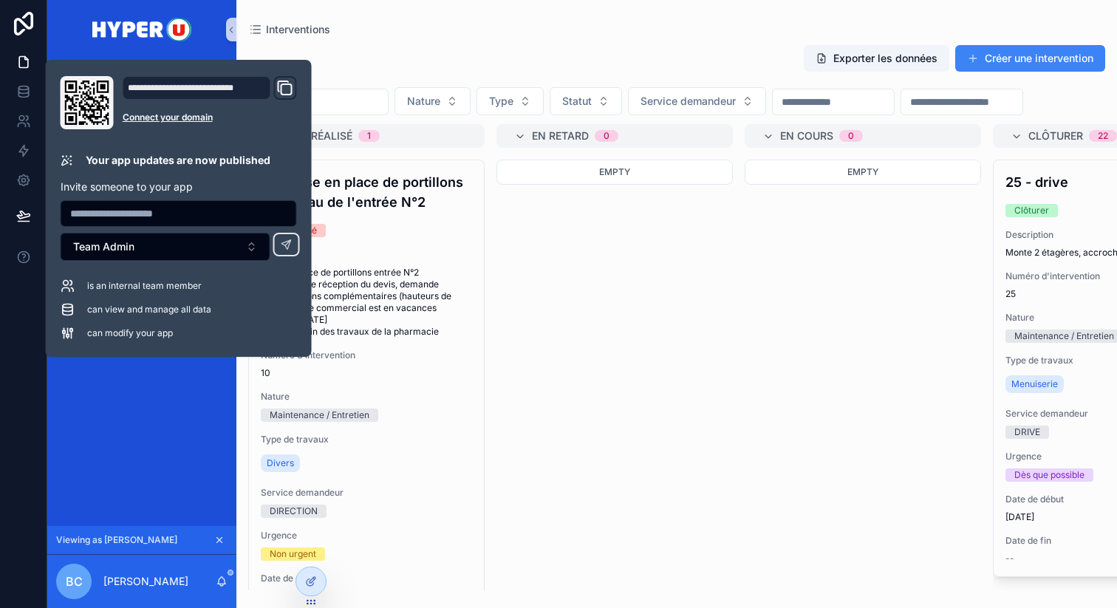
click at [640, 365] on div "Empty" at bounding box center [614, 375] width 236 height 431
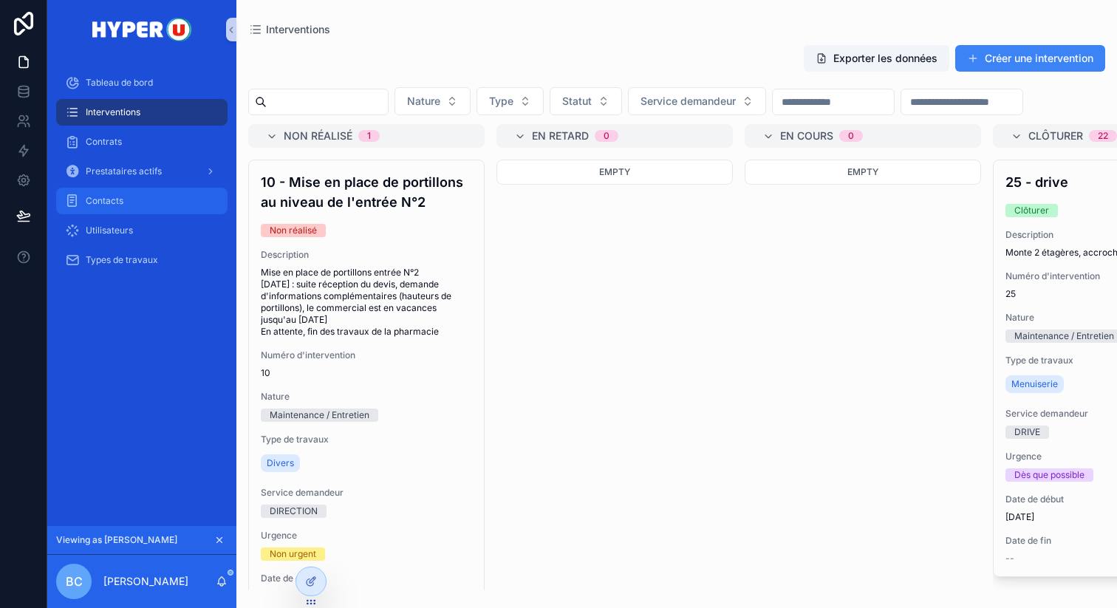
click at [115, 197] on span "Contacts" at bounding box center [105, 201] width 38 height 12
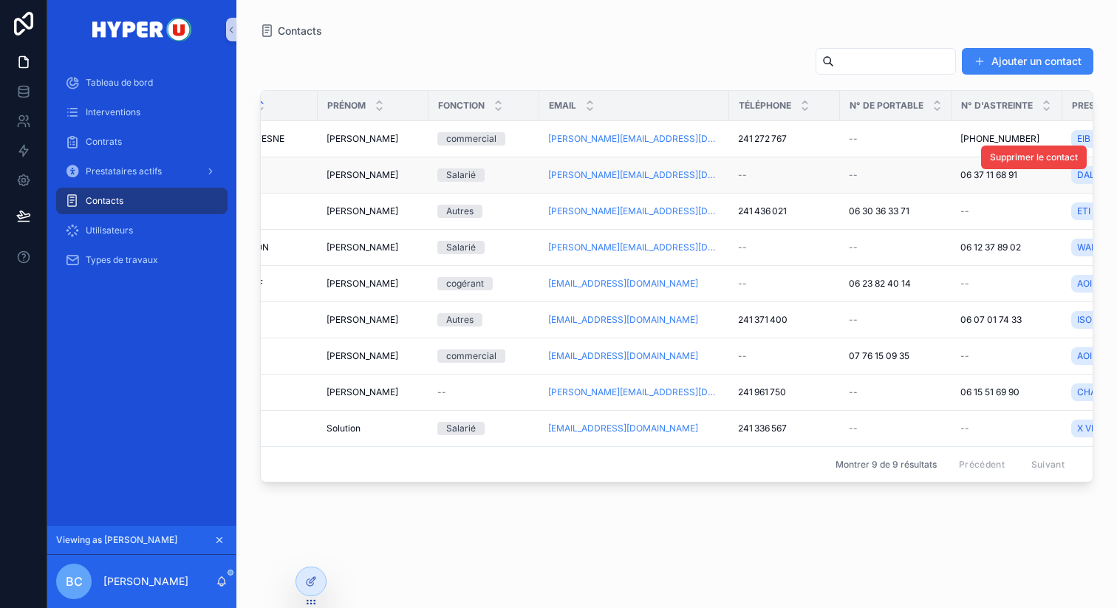
scroll to position [0, 286]
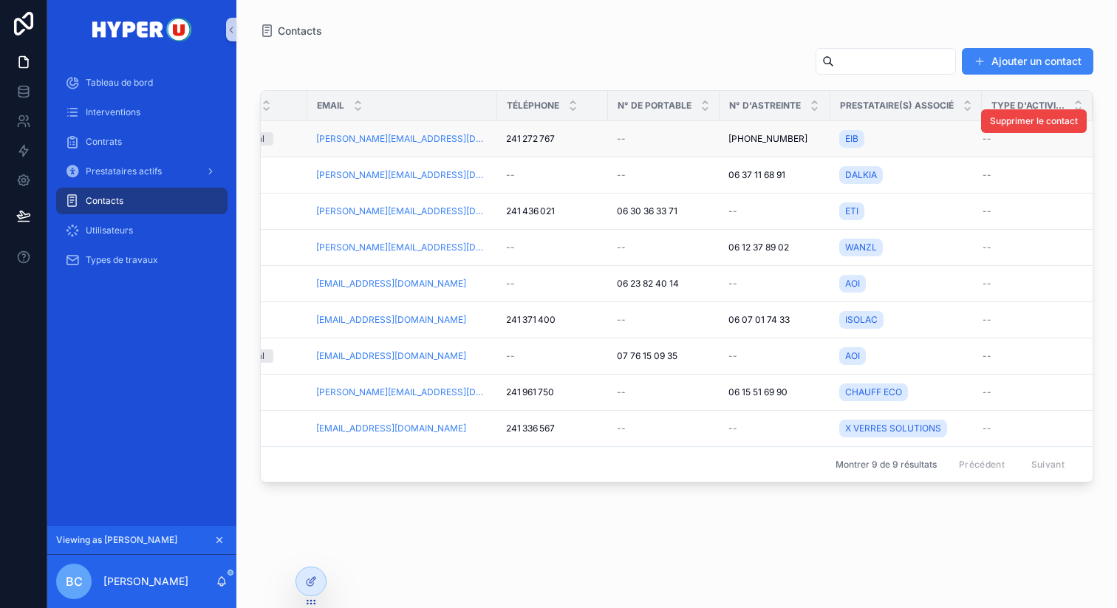
click at [994, 150] on td "--" at bounding box center [1037, 139] width 111 height 36
click at [960, 144] on div "EIB" at bounding box center [906, 139] width 134 height 24
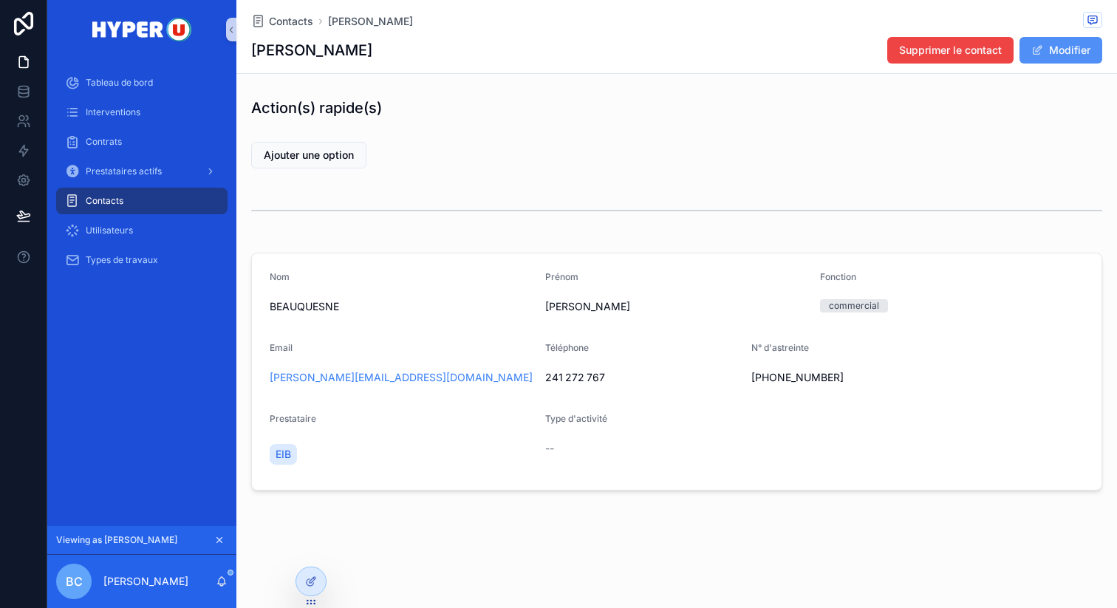
click at [1076, 44] on button "Modifier" at bounding box center [1060, 50] width 83 height 27
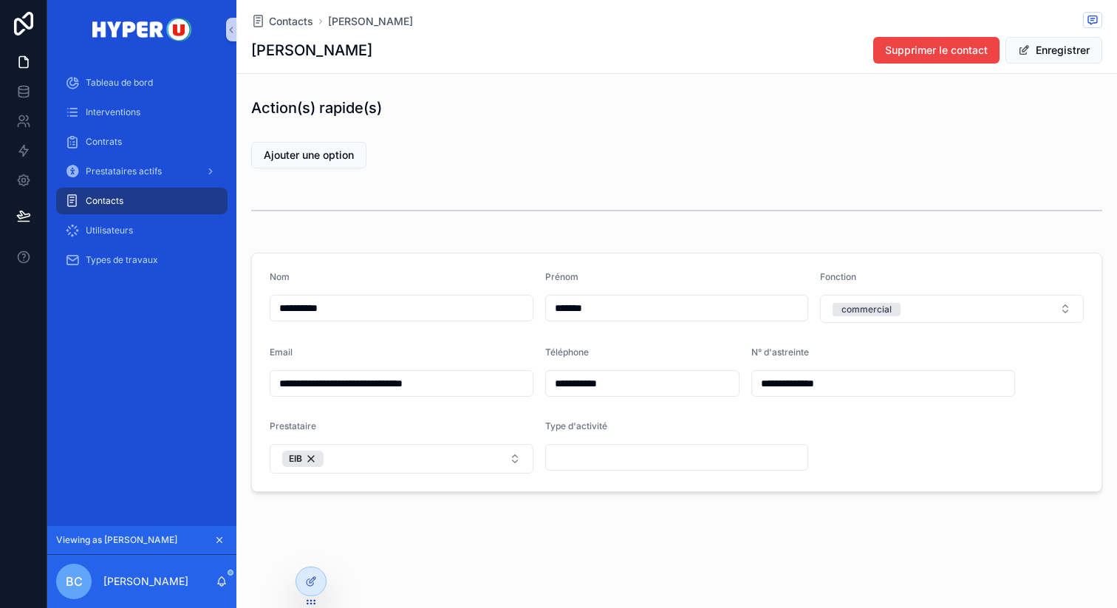
click at [598, 457] on input "scrollable content" at bounding box center [677, 457] width 262 height 21
click at [117, 81] on span "Tableau de bord" at bounding box center [119, 83] width 67 height 12
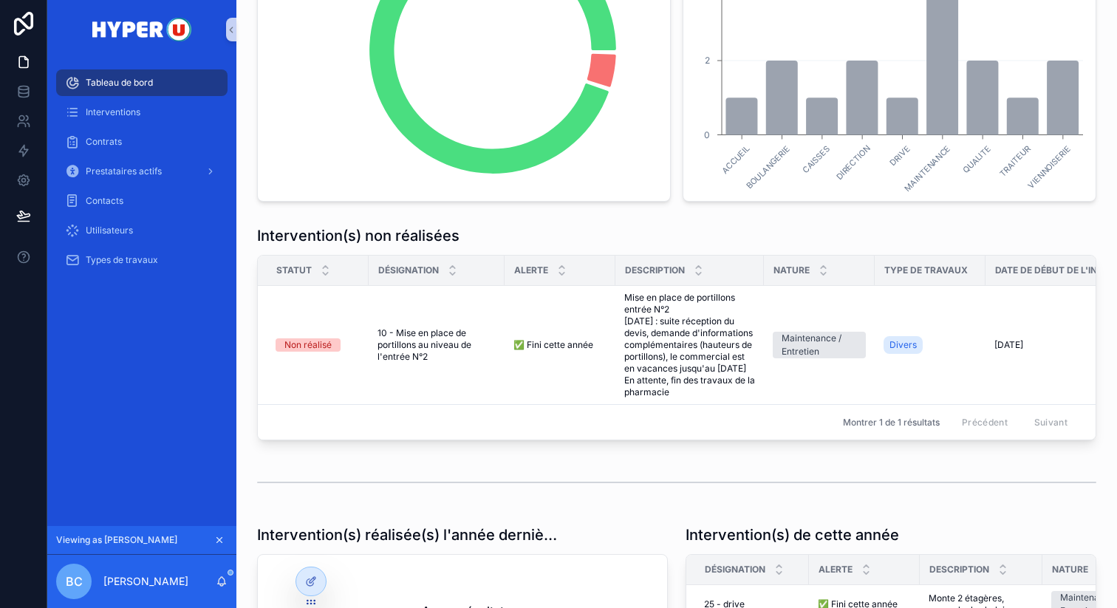
scroll to position [578, 0]
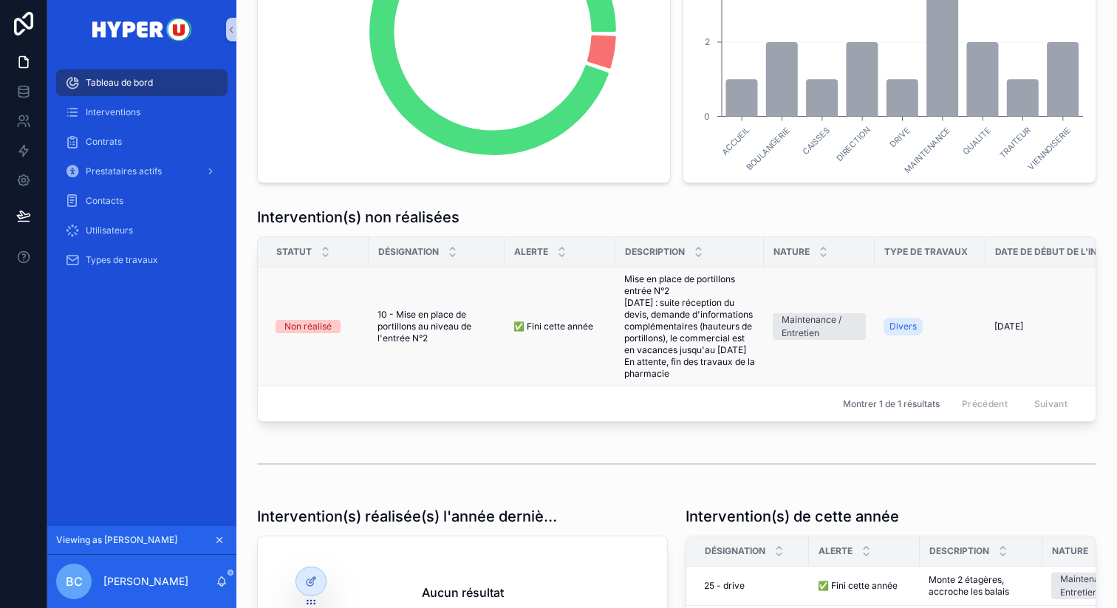
click at [362, 291] on td "Non réalisé" at bounding box center [313, 326] width 111 height 119
click at [415, 295] on td "10 - Mise en place de portillons au niveau de l'entrée N°2 10 - Mise en place d…" at bounding box center [437, 326] width 136 height 119
click at [414, 329] on span "10 - Mise en place de portillons au niveau de l'entrée N°2" at bounding box center [437, 326] width 118 height 35
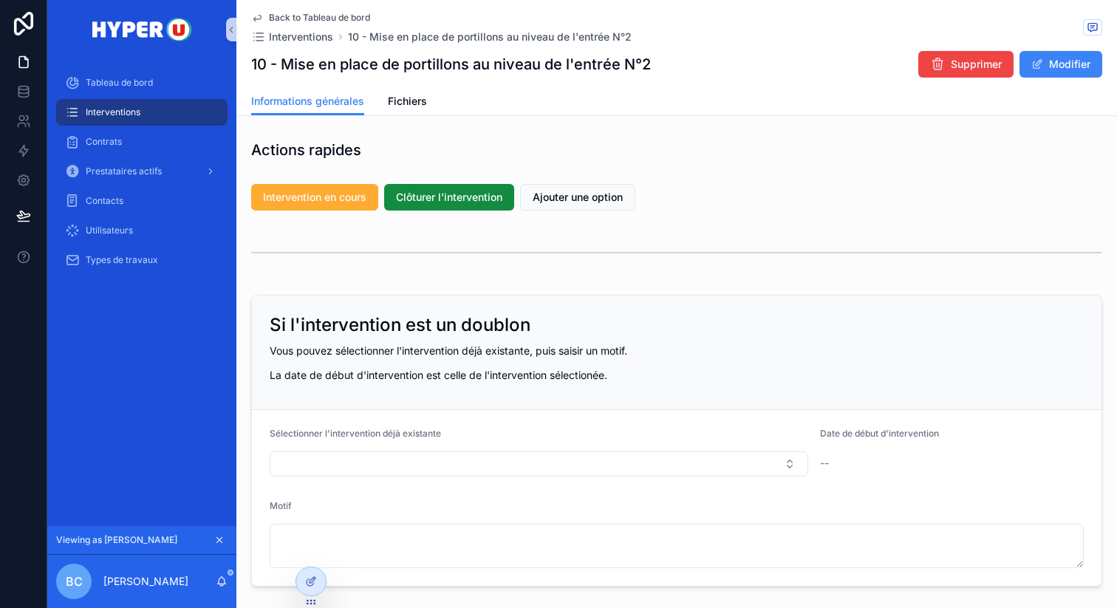
click at [104, 112] on span "Interventions" at bounding box center [113, 112] width 55 height 12
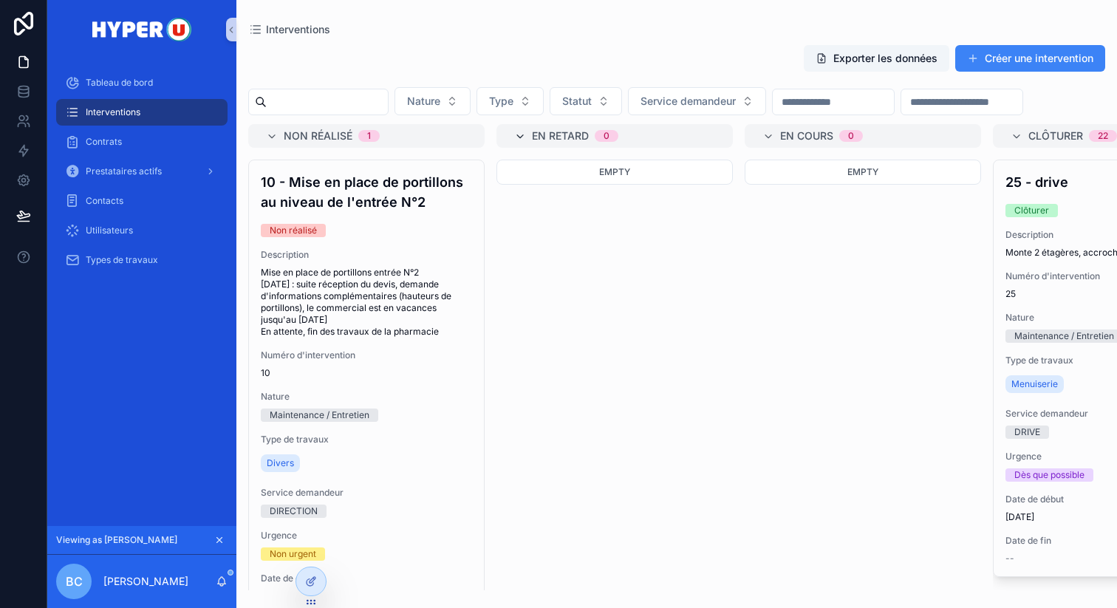
click at [517, 134] on icon "scrollable content" at bounding box center [520, 137] width 12 height 12
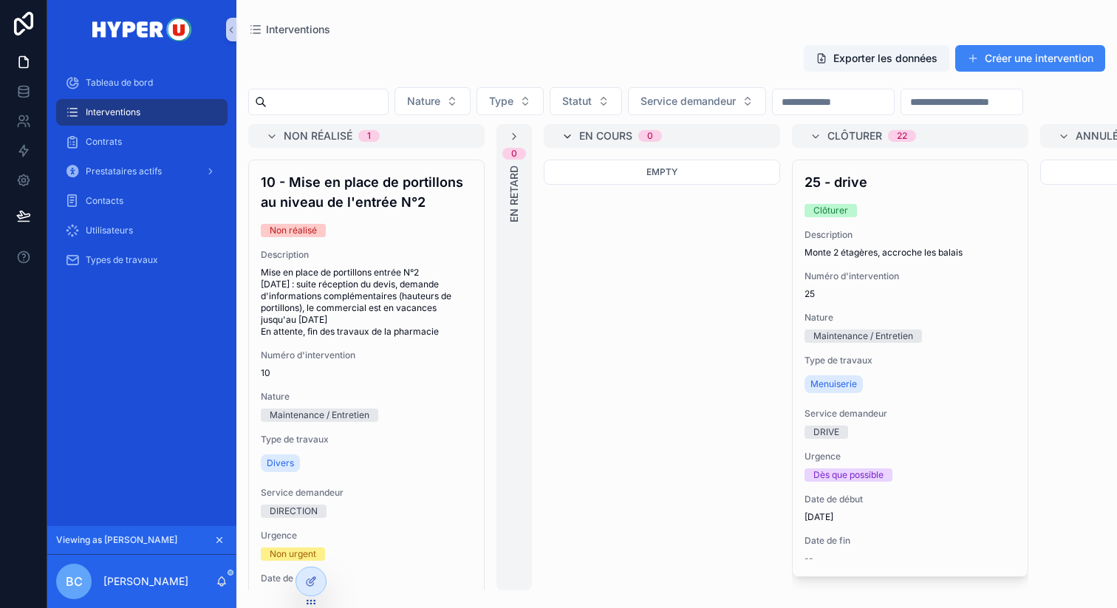
click at [561, 133] on icon "scrollable content" at bounding box center [567, 137] width 12 height 12
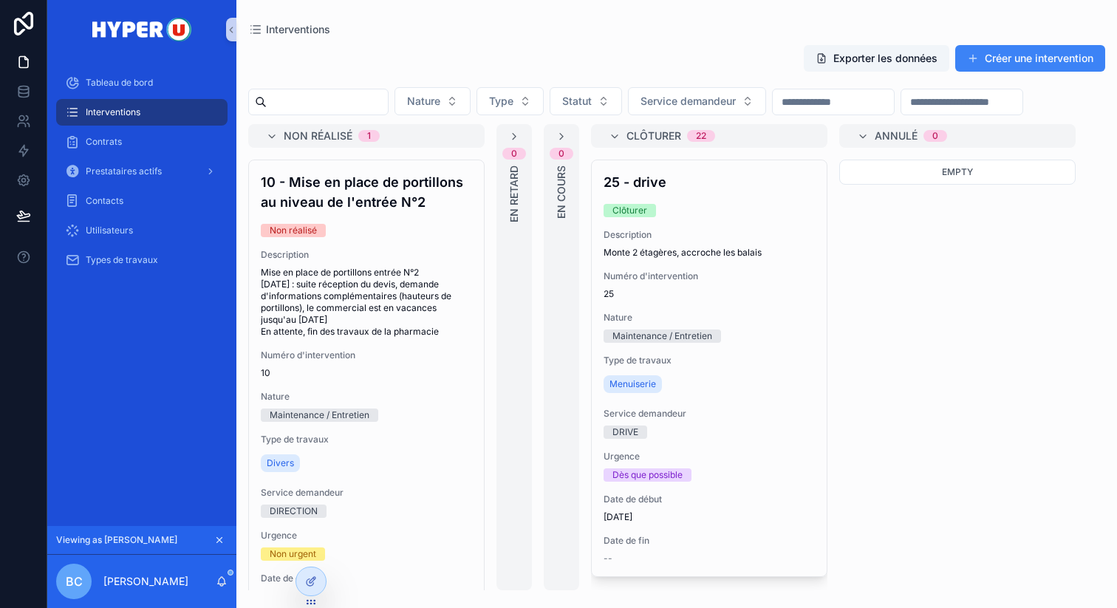
click at [853, 131] on div "Annulé 0" at bounding box center [957, 136] width 236 height 24
click at [613, 136] on icon "scrollable content" at bounding box center [615, 137] width 12 height 12
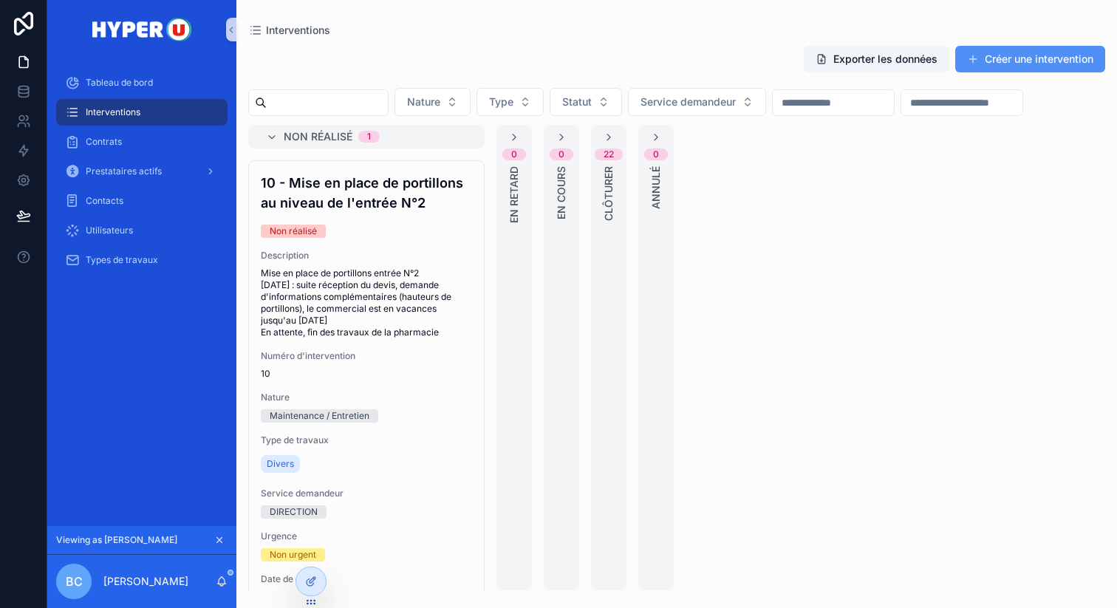
click at [991, 49] on button "Créer une intervention" at bounding box center [1030, 59] width 150 height 27
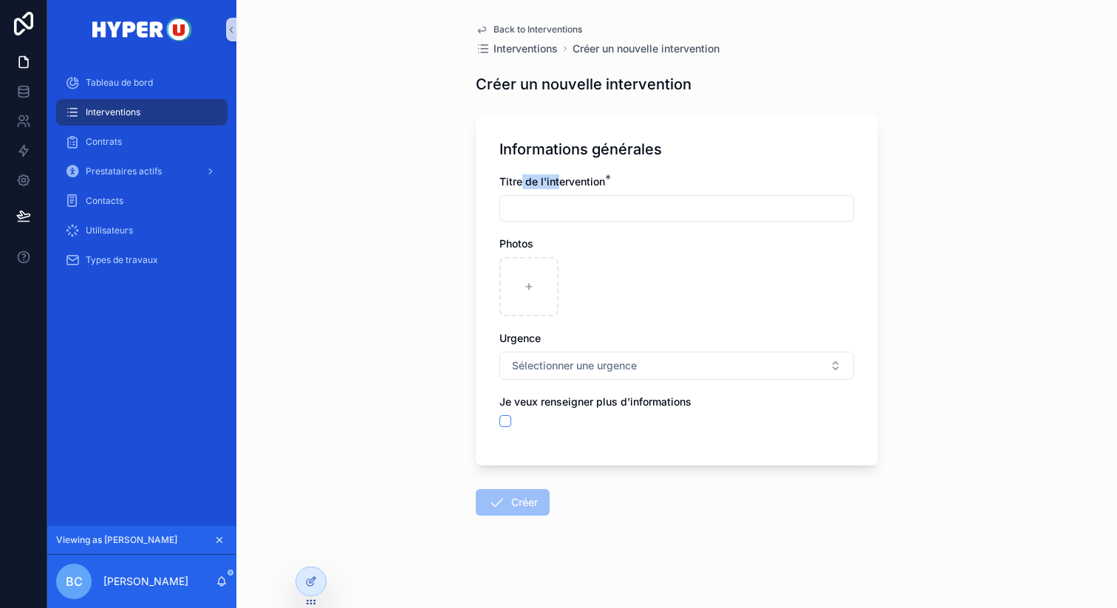
drag, startPoint x: 519, startPoint y: 178, endPoint x: 560, endPoint y: 178, distance: 40.6
click at [560, 178] on span "Titre de l'intervention" at bounding box center [552, 181] width 106 height 13
click at [513, 179] on span "Titre de l'intervention" at bounding box center [552, 181] width 106 height 13
drag, startPoint x: 498, startPoint y: 179, endPoint x: 638, endPoint y: 179, distance: 139.6
click at [638, 179] on div "Informations générales Titre de l'intervention * Photos Urgence Sélectionner un…" at bounding box center [677, 290] width 402 height 350
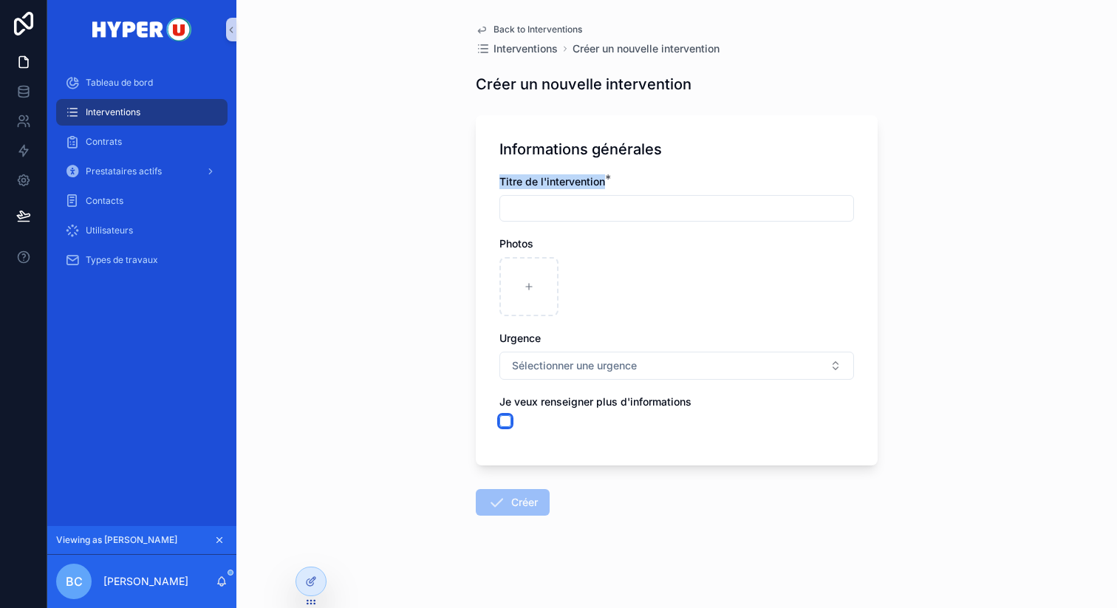
click at [508, 420] on button "scrollable content" at bounding box center [505, 421] width 12 height 12
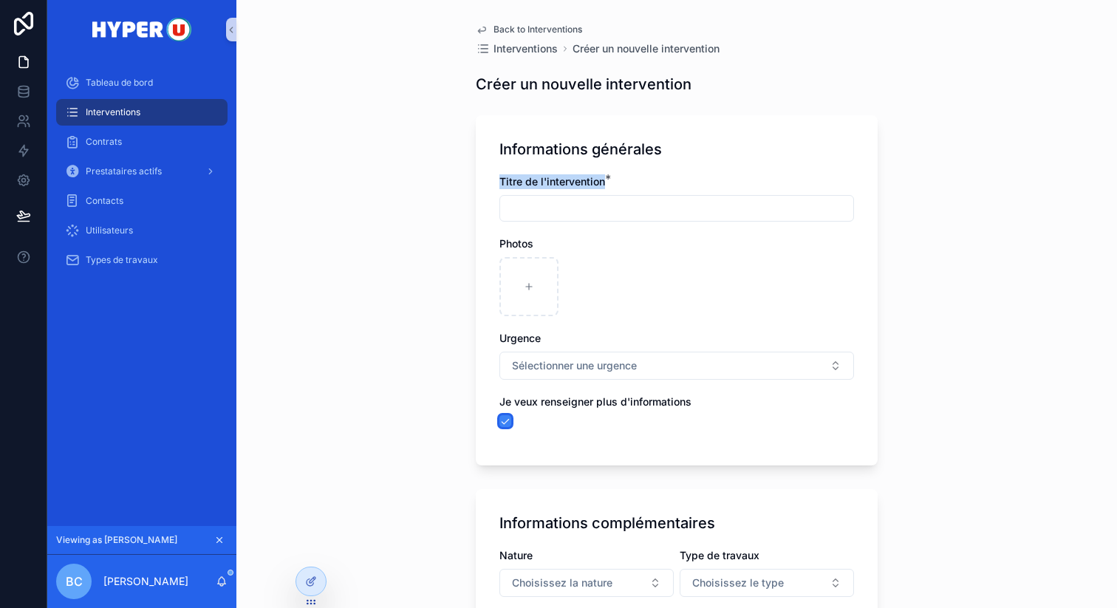
scroll to position [238, 0]
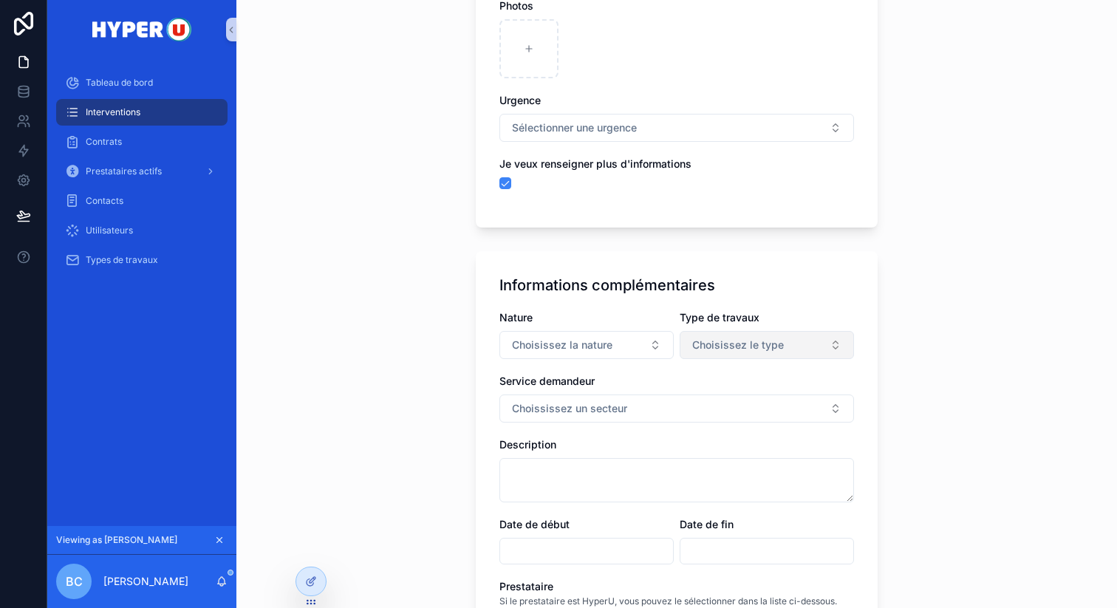
click at [773, 346] on span "Choisissez le type" at bounding box center [738, 345] width 92 height 15
click at [753, 329] on div "Type de travaux Choisissez le type" at bounding box center [767, 334] width 174 height 49
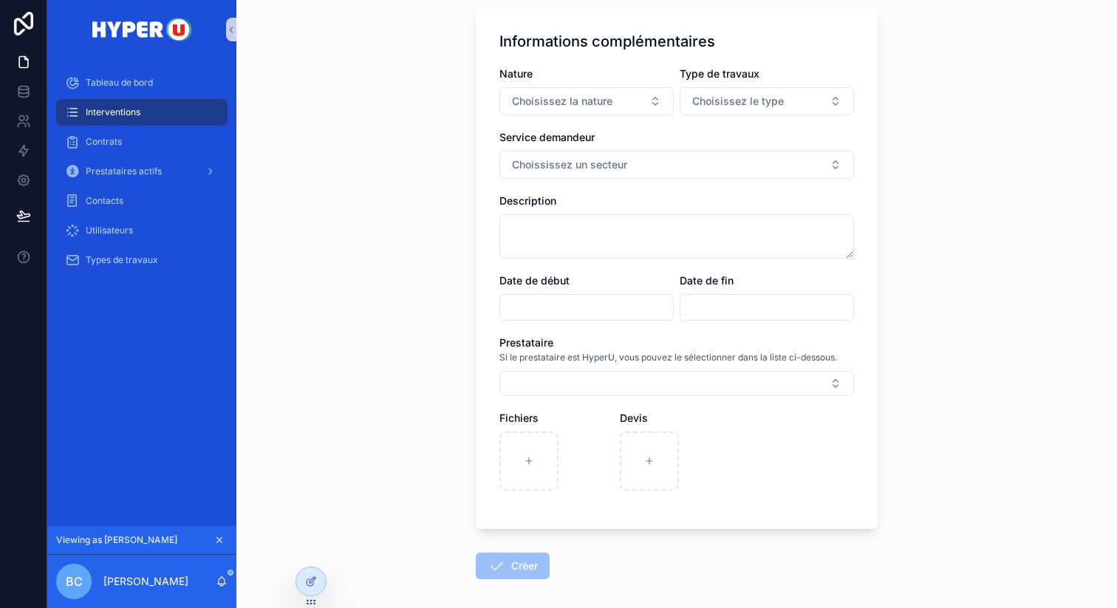
scroll to position [497, 0]
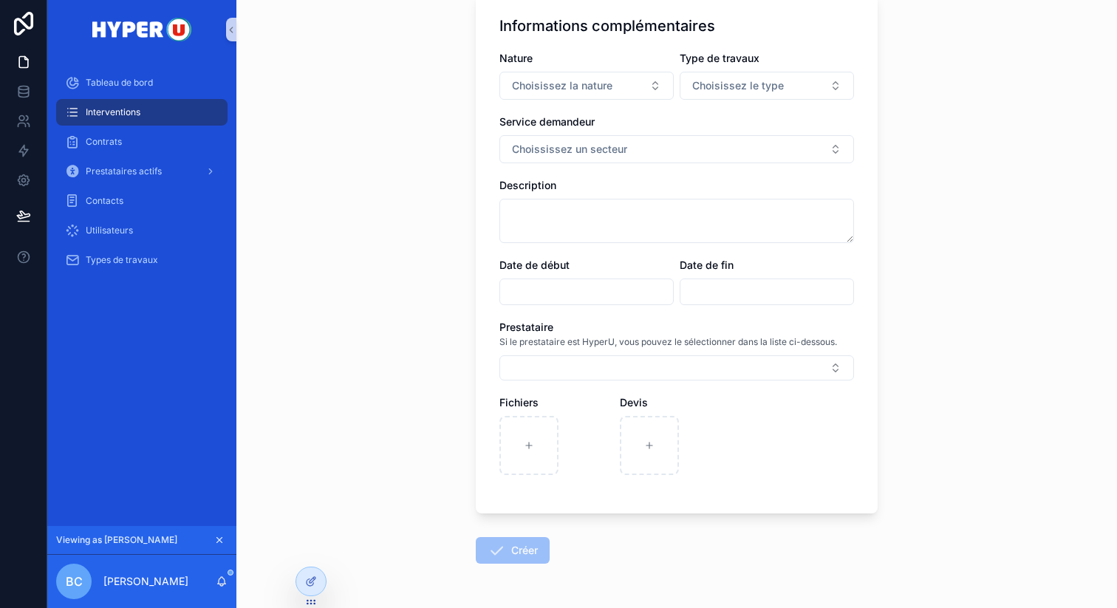
click at [766, 64] on div "Type de travaux" at bounding box center [767, 58] width 174 height 15
click at [764, 75] on button "Choisissez le type" at bounding box center [767, 86] width 174 height 28
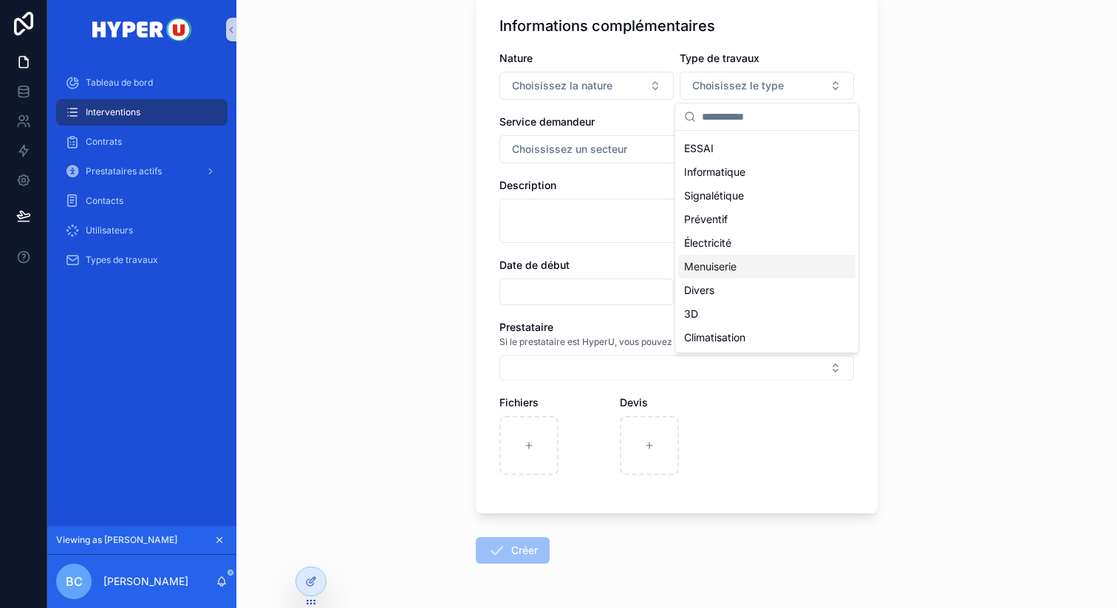
scroll to position [0, 0]
click at [613, 327] on div "Prestataire" at bounding box center [676, 327] width 355 height 15
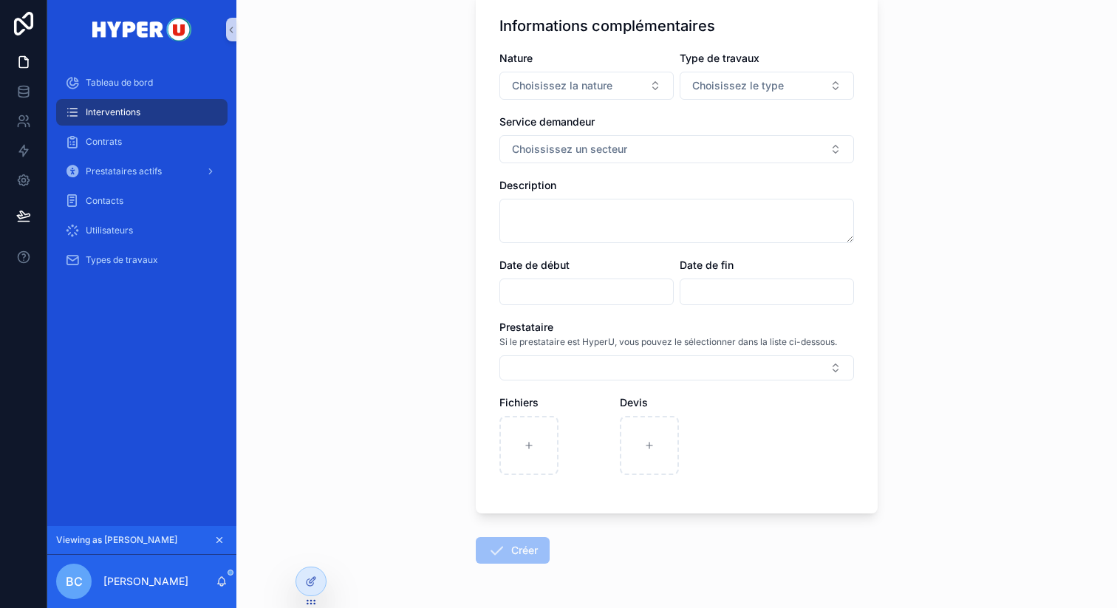
click at [574, 349] on div "Si le prestataire est HyperU, vous pouvez le sélectionner dans la liste ci-dess…" at bounding box center [676, 342] width 355 height 15
click at [134, 260] on span "Types de travaux" at bounding box center [122, 260] width 72 height 12
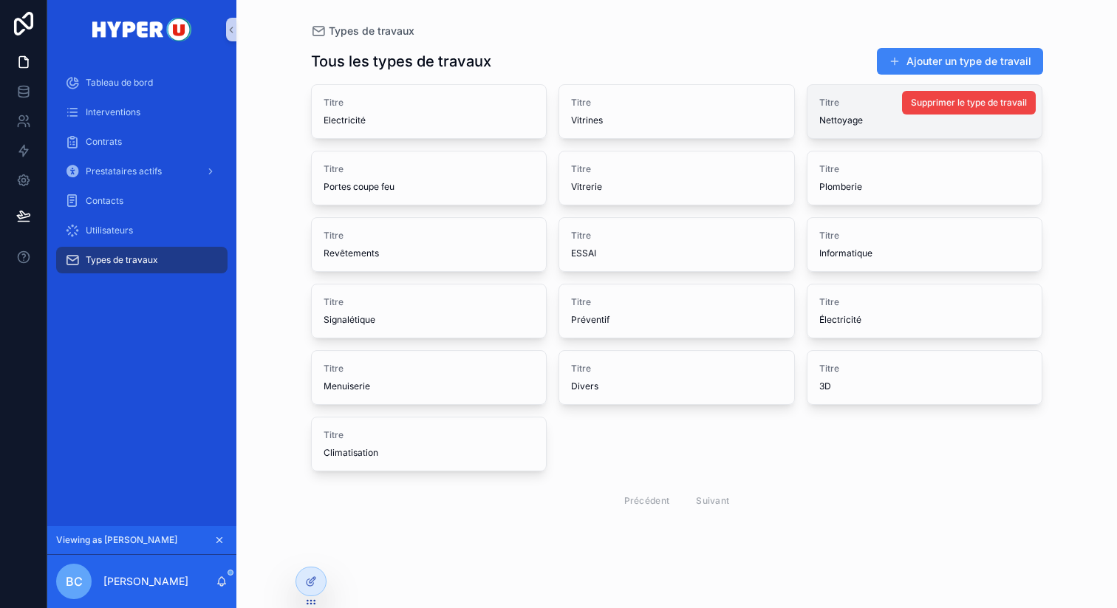
click at [827, 107] on span "Titre" at bounding box center [924, 103] width 211 height 12
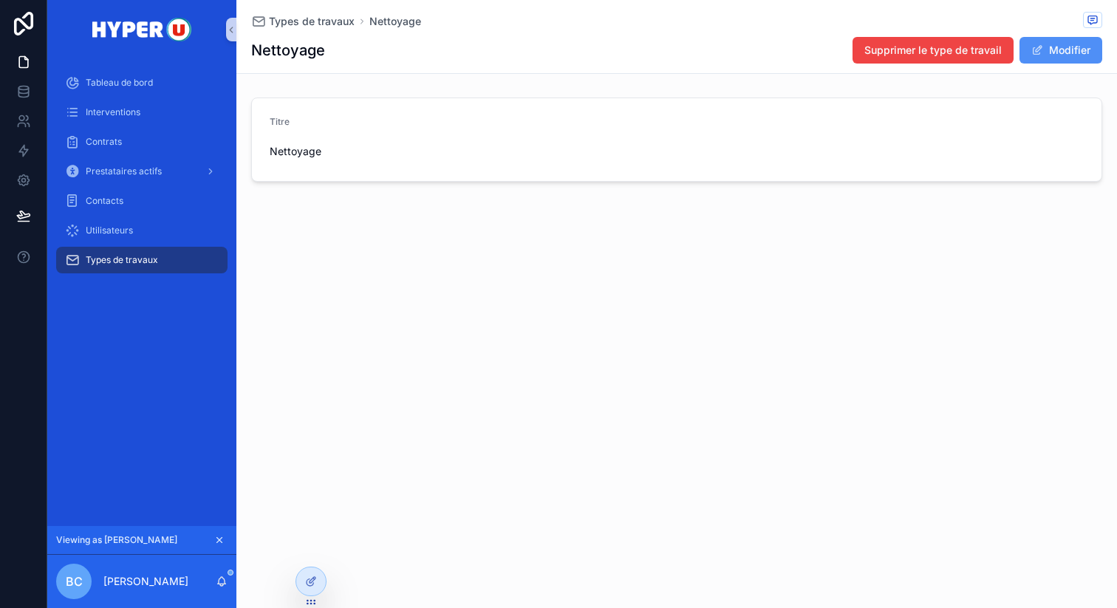
click at [1079, 49] on button "Modifier" at bounding box center [1060, 50] width 83 height 27
click at [304, 25] on span "Types de travaux" at bounding box center [312, 21] width 86 height 15
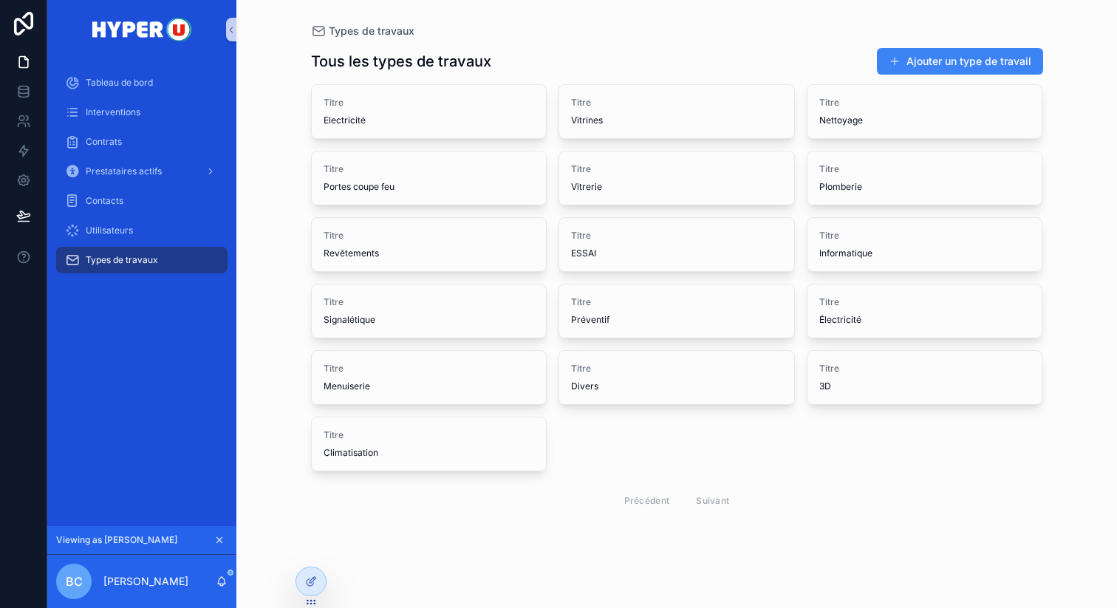
click at [686, 468] on div "Titre Electricité Supprimer le type de travail Titre Vitrines Supprimer le type…" at bounding box center [677, 301] width 732 height 434
click at [182, 163] on div "Prestataires actifs" at bounding box center [142, 172] width 154 height 24
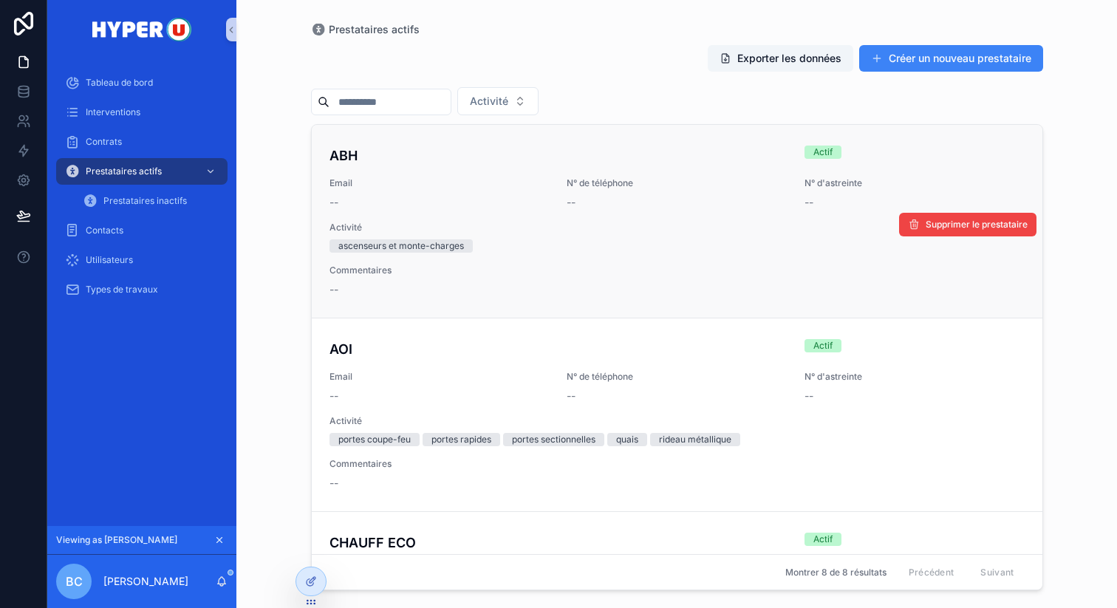
click at [664, 162] on h4 "ABH" at bounding box center [557, 156] width 457 height 20
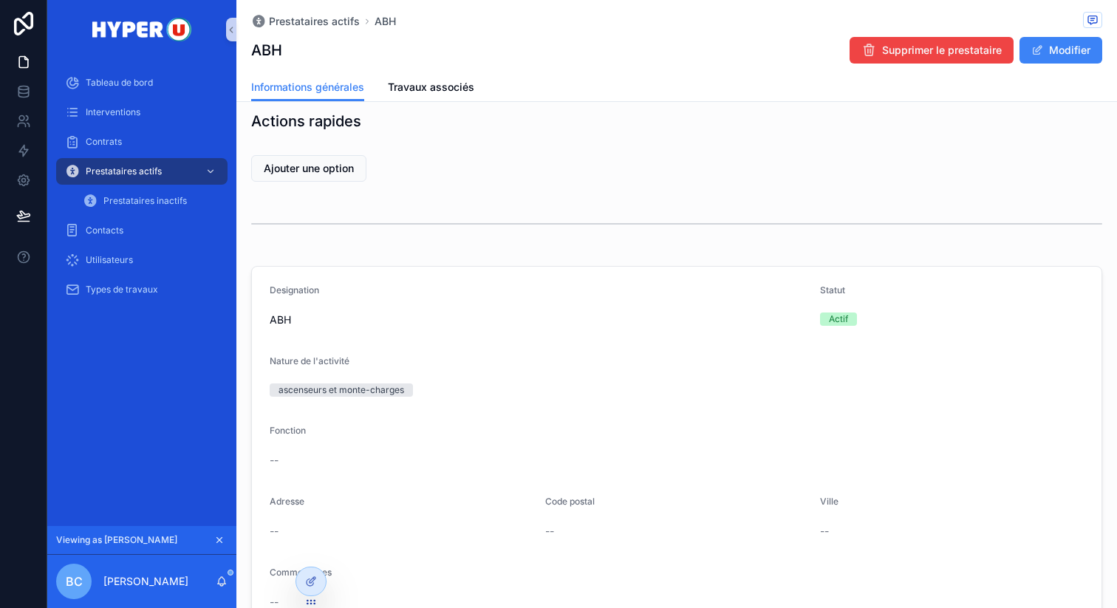
scroll to position [17, 0]
click at [105, 237] on div "Contacts" at bounding box center [142, 231] width 154 height 24
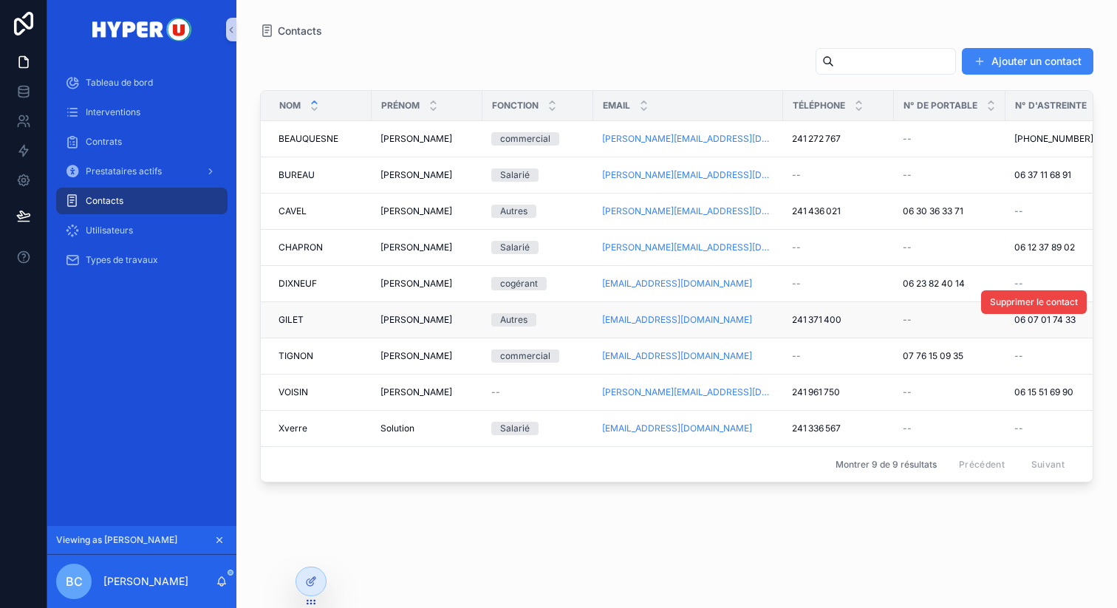
click at [632, 313] on td "[EMAIL_ADDRESS][DOMAIN_NAME]" at bounding box center [688, 320] width 190 height 36
click at [631, 317] on link "[EMAIL_ADDRESS][DOMAIN_NAME]" at bounding box center [677, 320] width 150 height 12
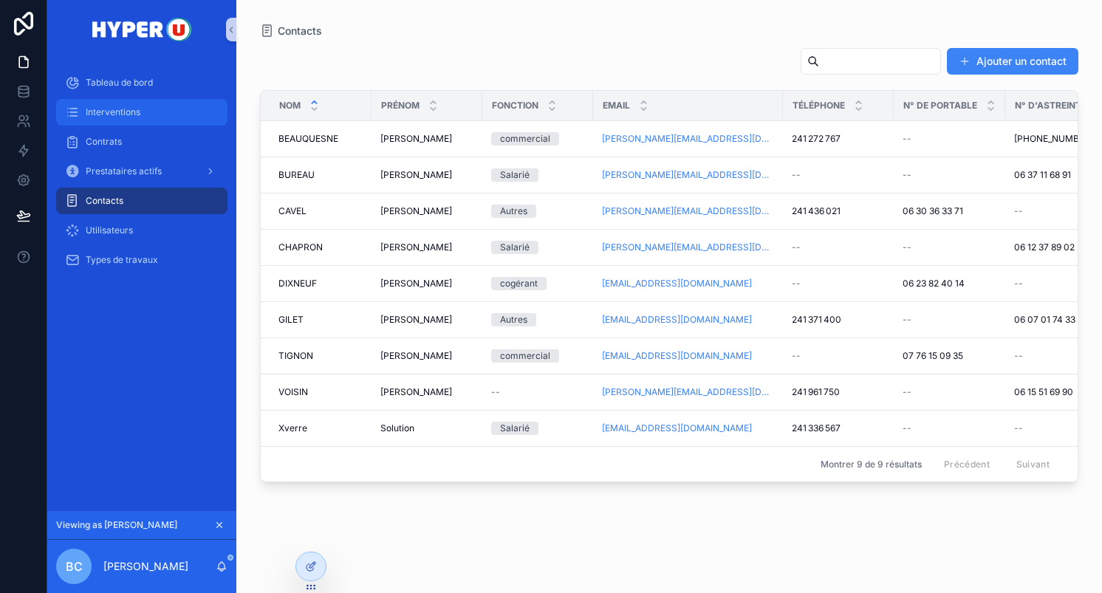
click at [135, 110] on span "Interventions" at bounding box center [113, 112] width 55 height 12
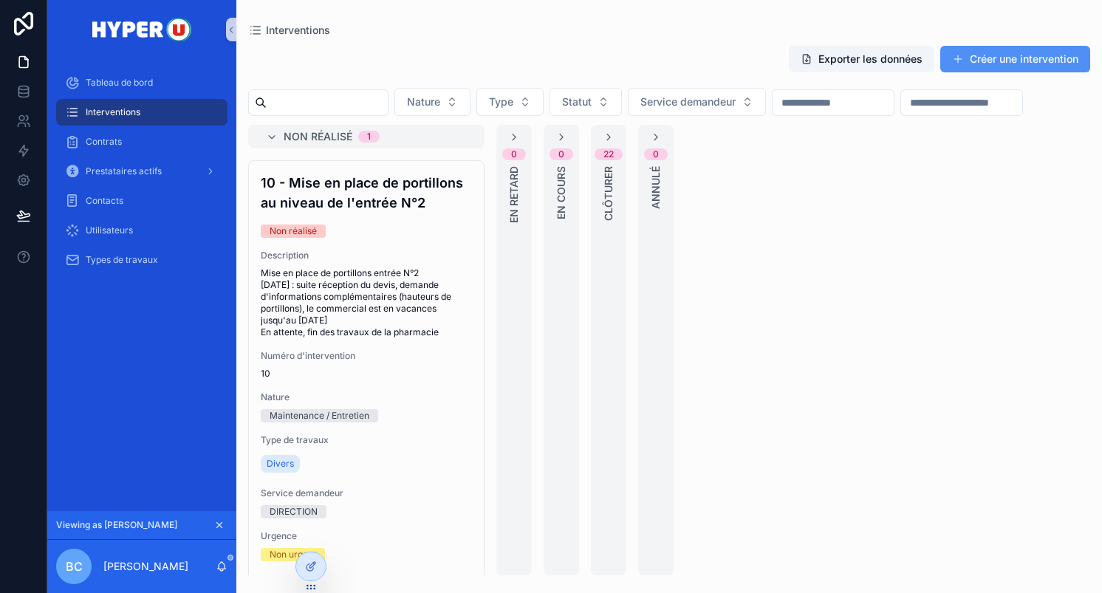
click at [981, 59] on button "Créer une intervention" at bounding box center [1015, 59] width 150 height 27
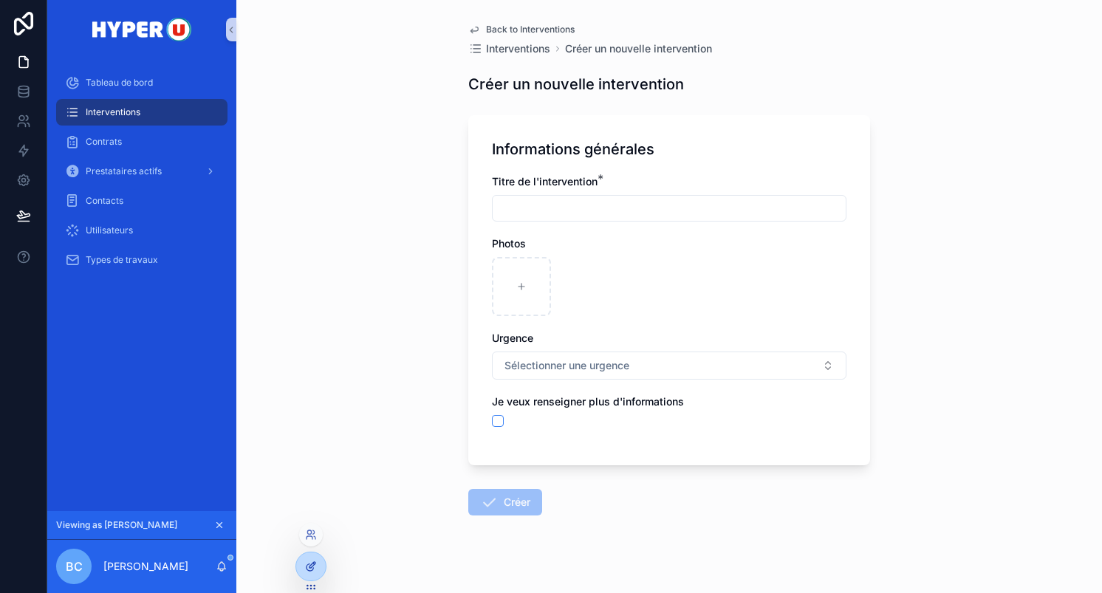
click at [317, 570] on div at bounding box center [311, 567] width 30 height 28
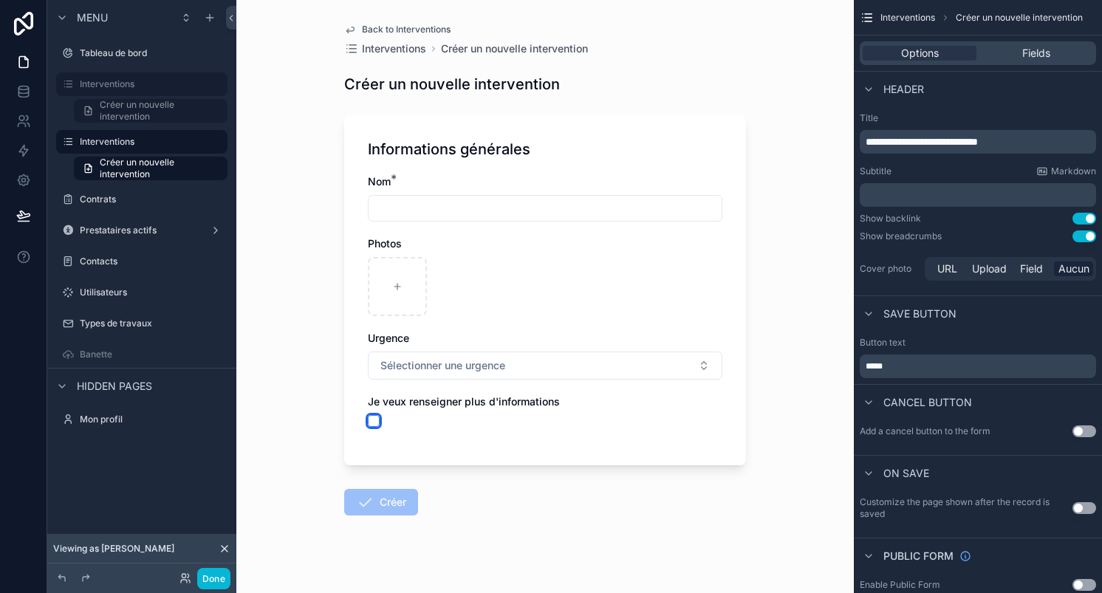
click at [376, 426] on button "scrollable content" at bounding box center [374, 421] width 12 height 12
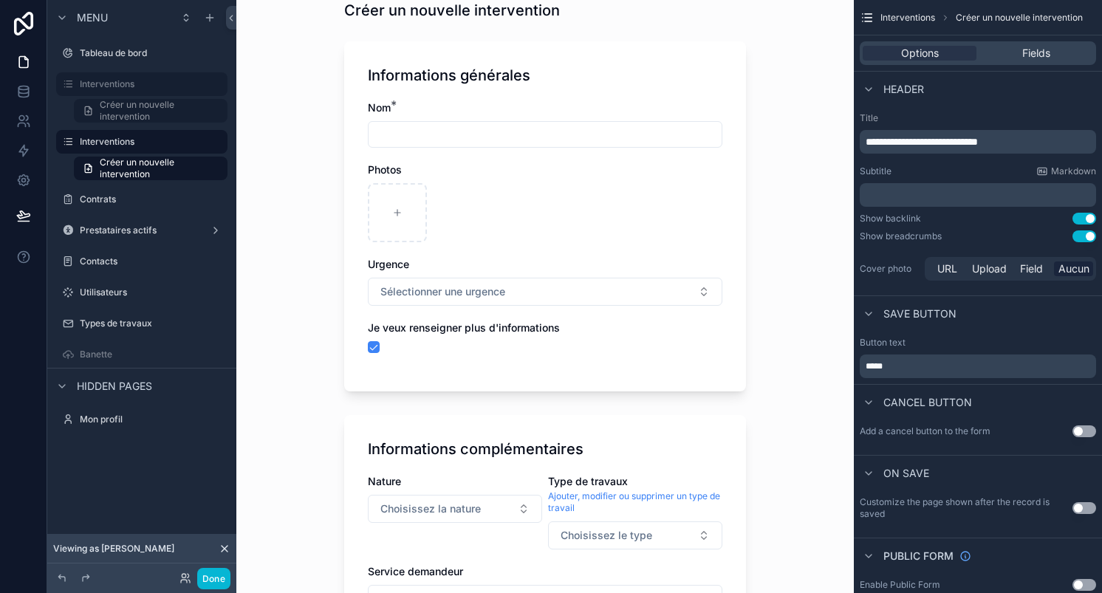
scroll to position [225, 0]
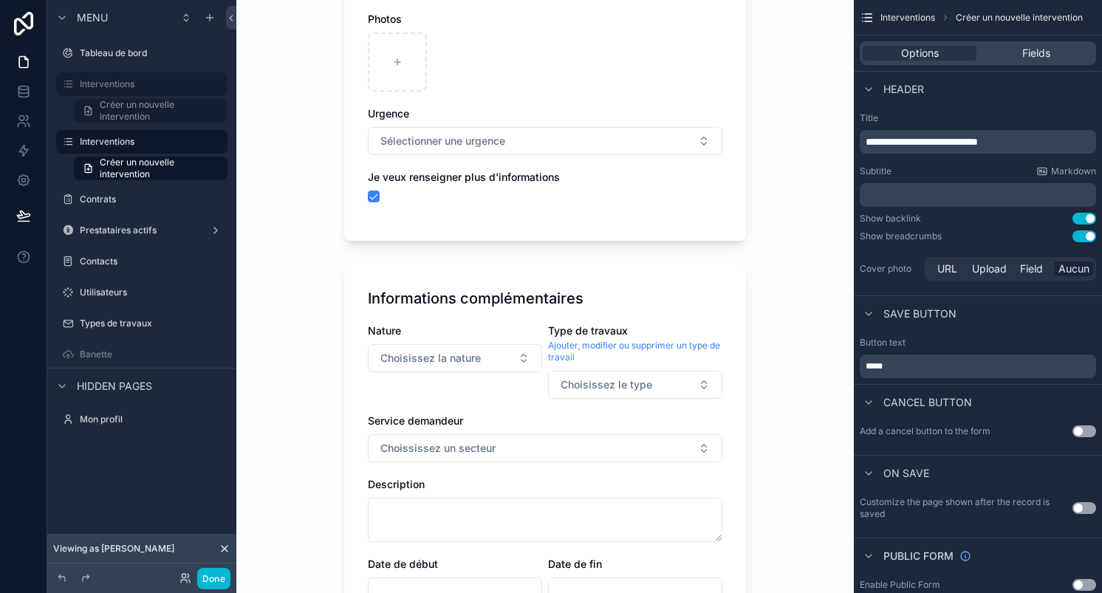
click at [622, 326] on span "Type de travaux" at bounding box center [588, 330] width 80 height 13
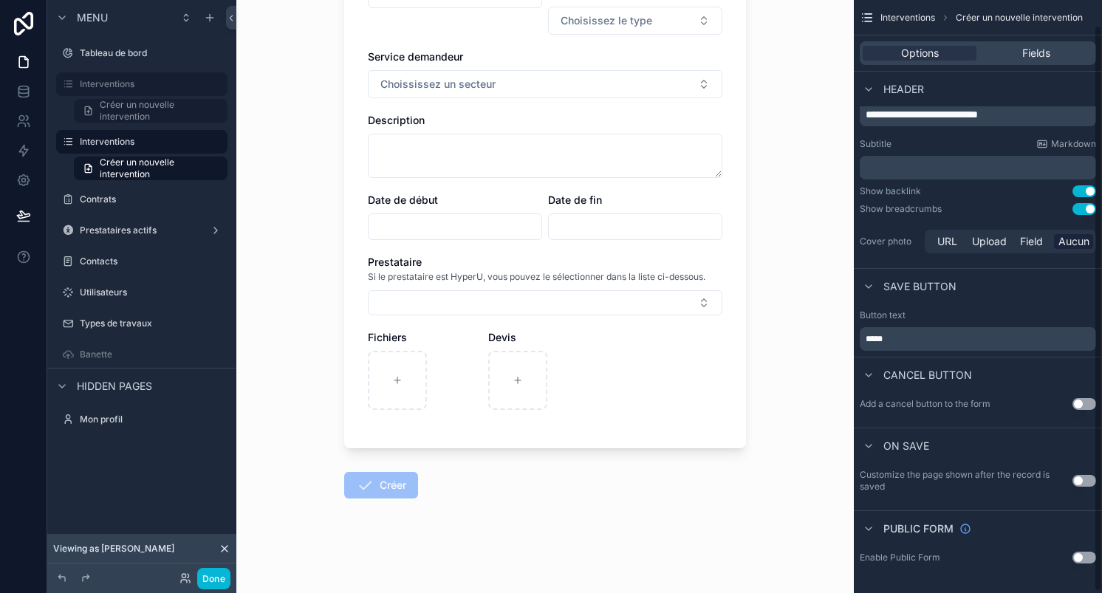
scroll to position [0, 0]
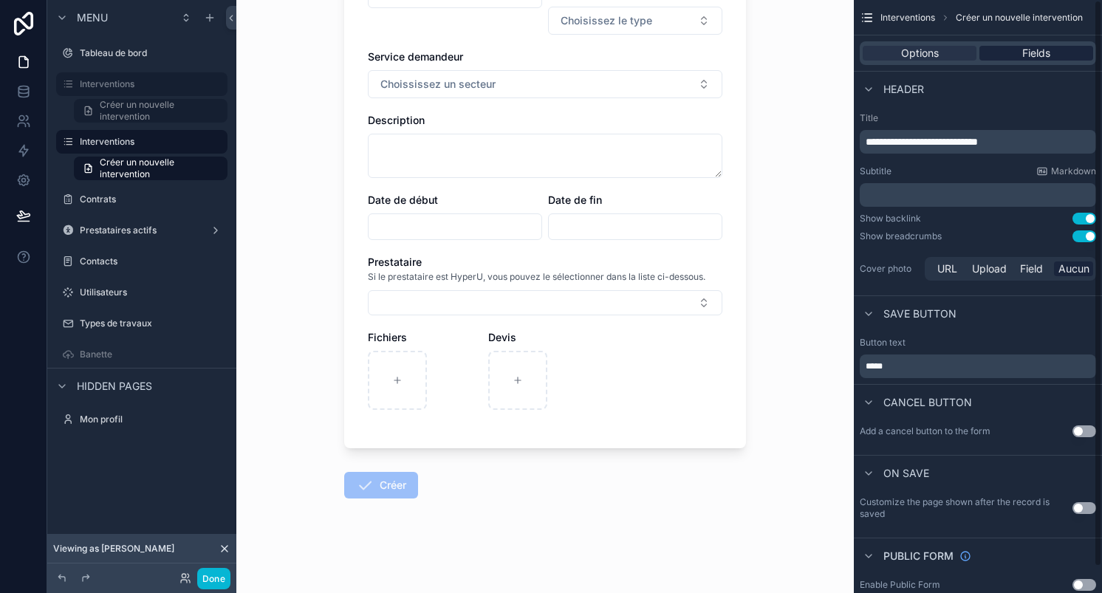
click at [1020, 49] on div "Fields" at bounding box center [1037, 53] width 114 height 15
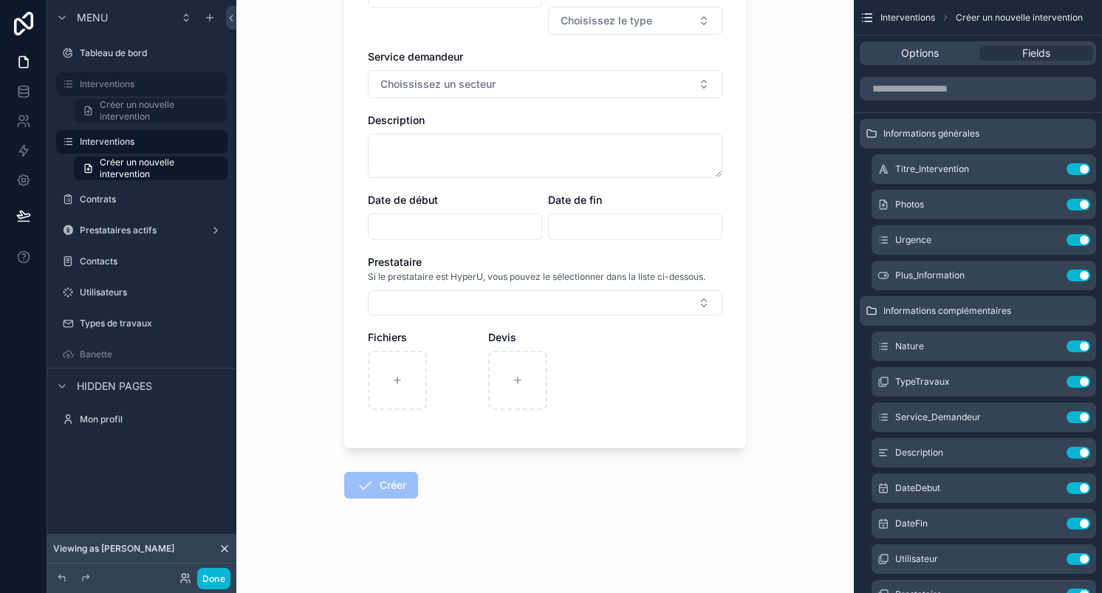
scroll to position [410, 0]
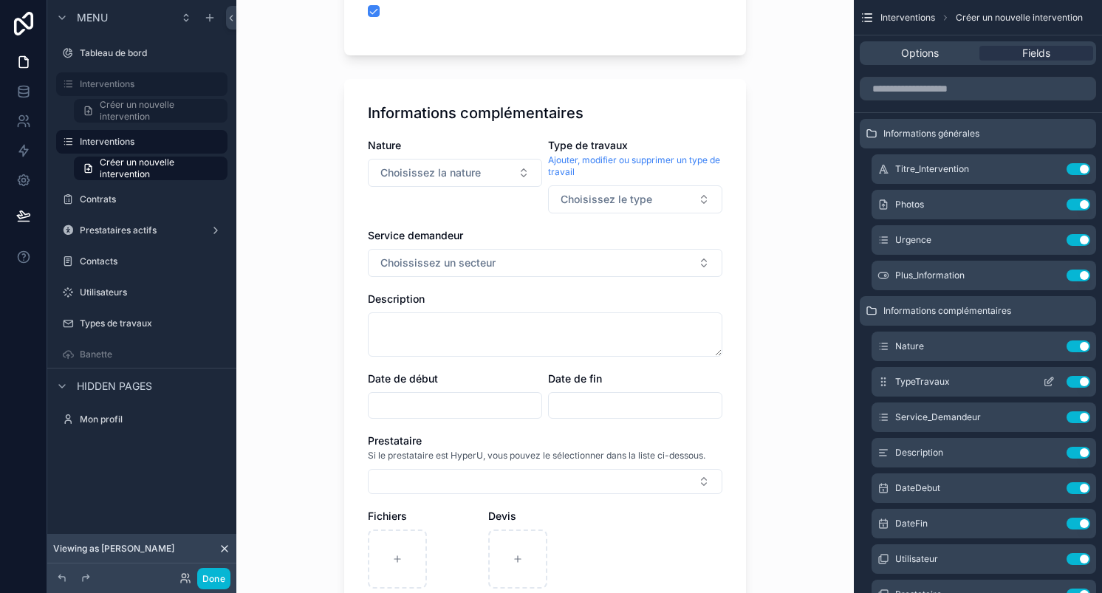
click at [1013, 390] on div "TypeTravaux Use setting" at bounding box center [984, 382] width 225 height 30
click at [965, 378] on div "TypeTravaux Use setting" at bounding box center [984, 382] width 225 height 30
click at [918, 378] on span "TypeTravaux" at bounding box center [922, 382] width 55 height 12
click at [1048, 380] on icon "scrollable content" at bounding box center [1051, 381] width 6 height 6
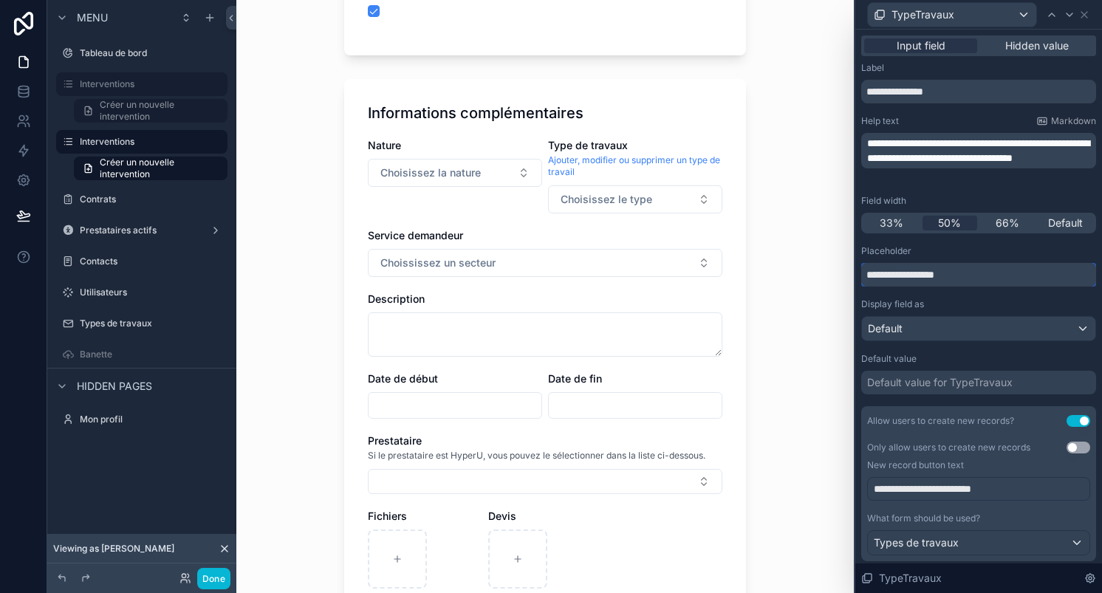
click at [901, 275] on input "**********" at bounding box center [978, 275] width 235 height 24
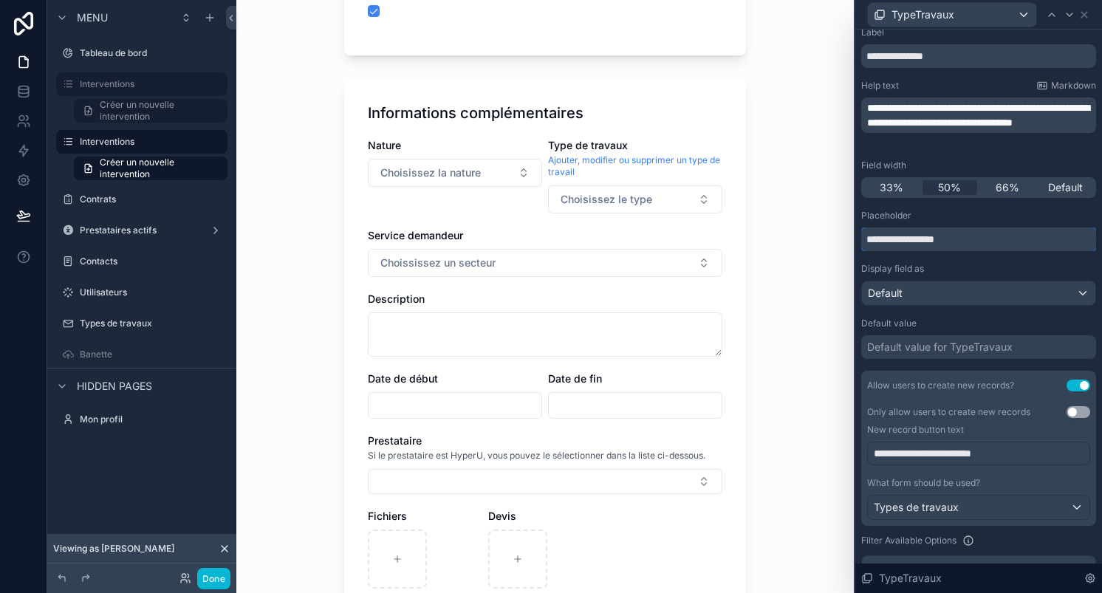
scroll to position [46, 0]
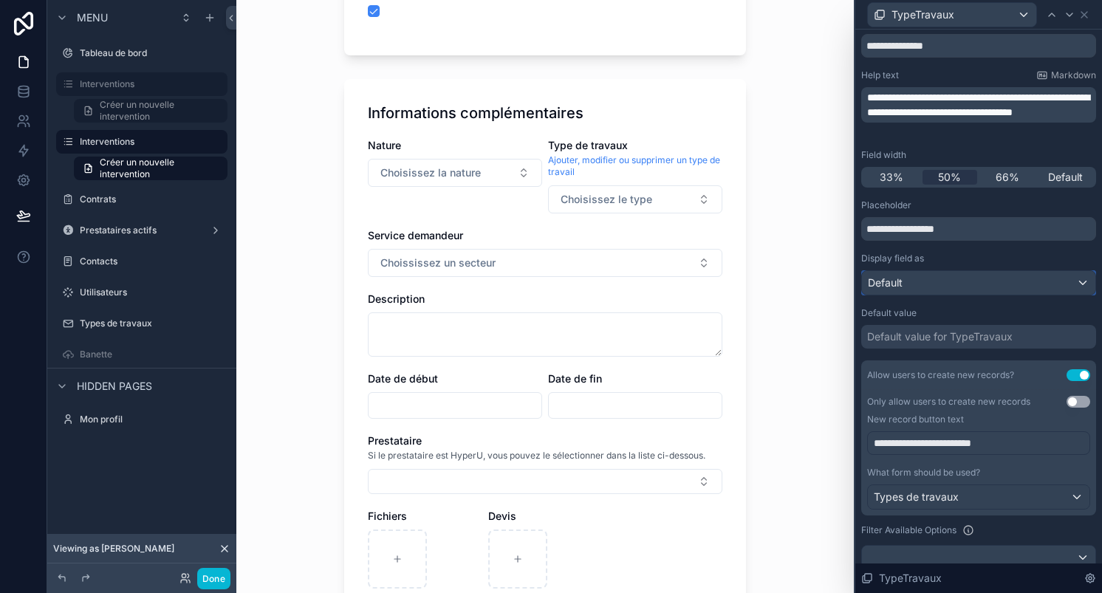
click at [898, 282] on span "Default" at bounding box center [885, 283] width 35 height 15
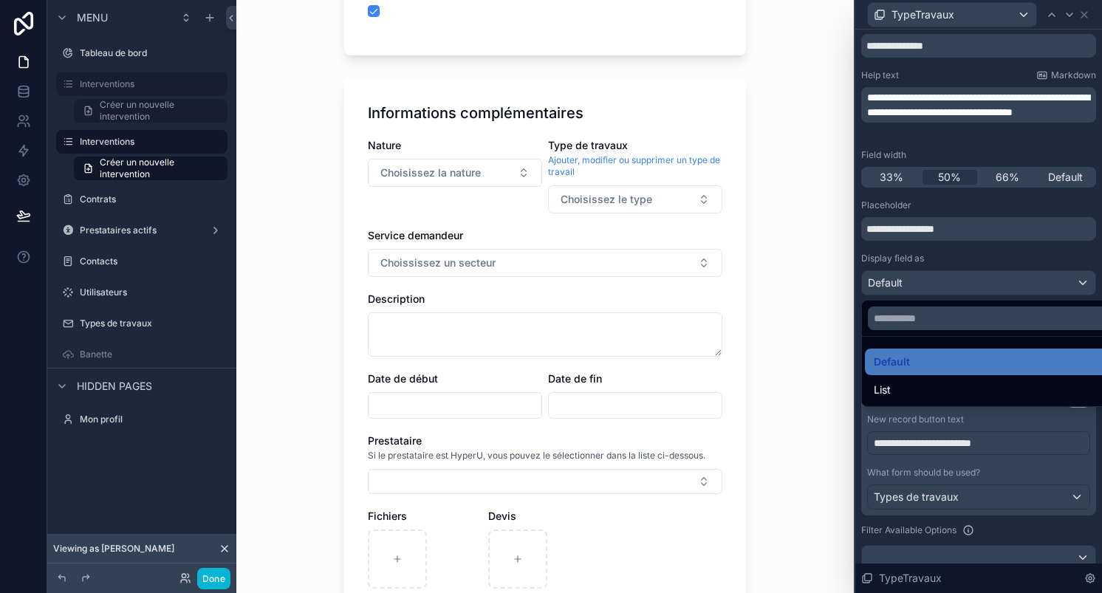
click at [898, 282] on div at bounding box center [978, 296] width 247 height 593
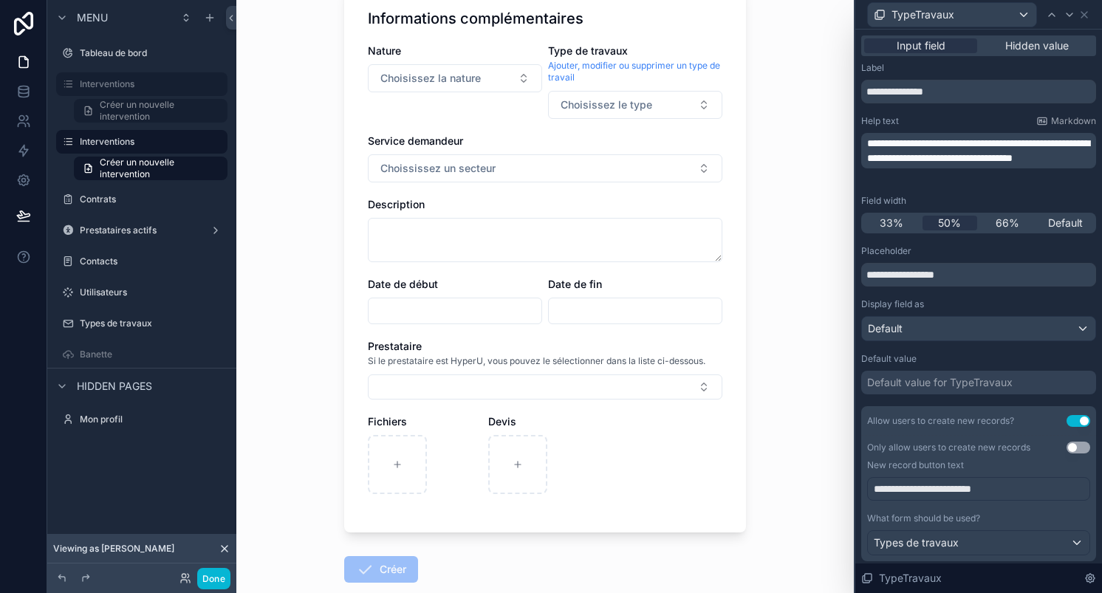
scroll to position [589, 0]
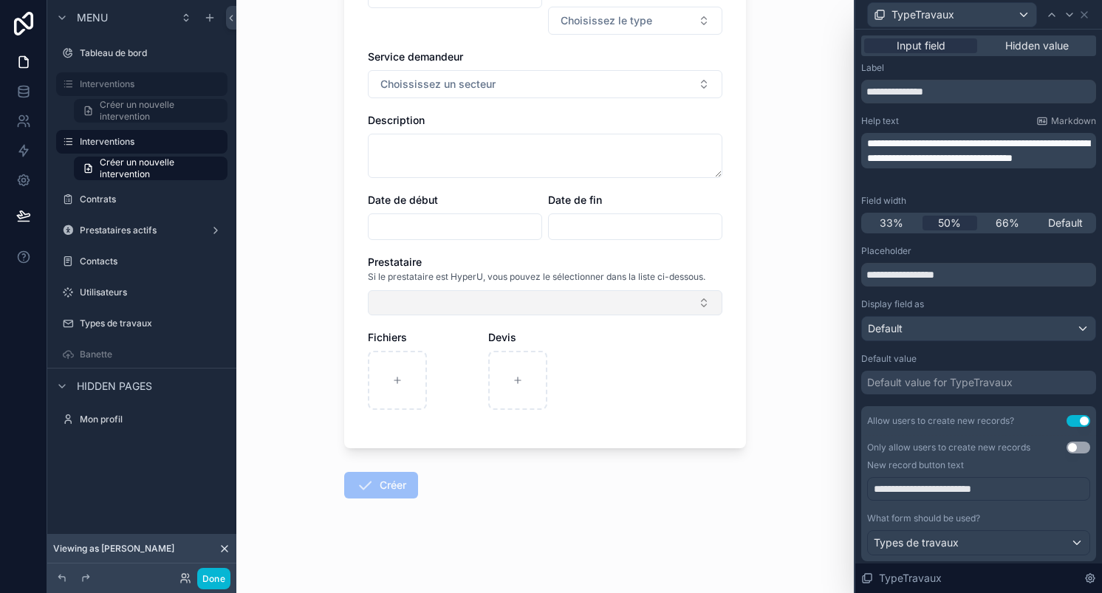
click at [457, 309] on button "Select Button" at bounding box center [545, 302] width 355 height 25
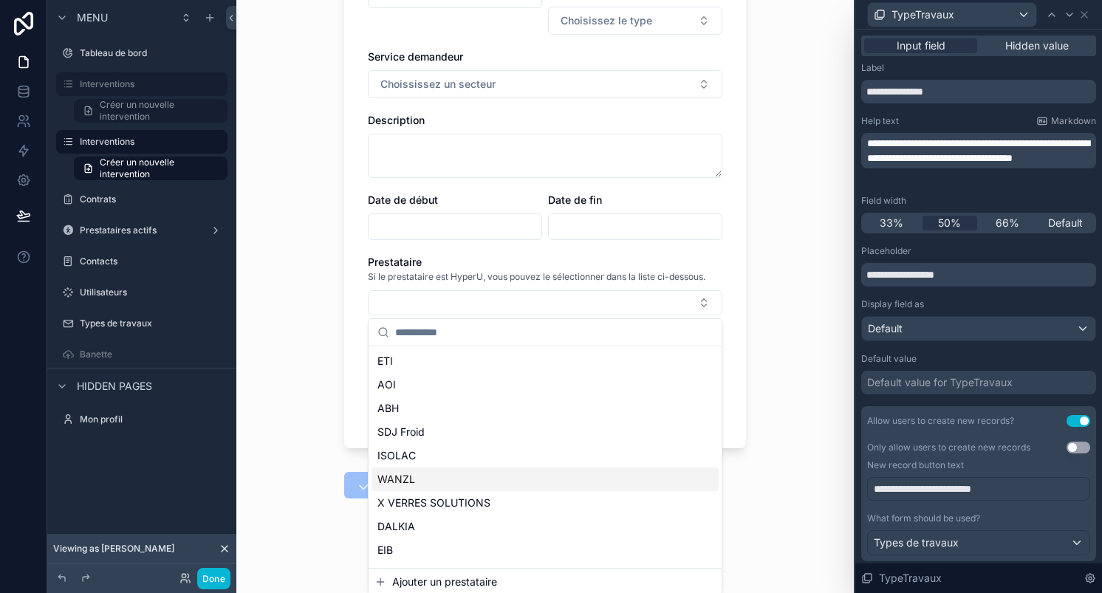
click at [850, 348] on div "Back to Interventions Interventions Créer un nouvelle intervention Créer un nou…" at bounding box center [545, 296] width 618 height 593
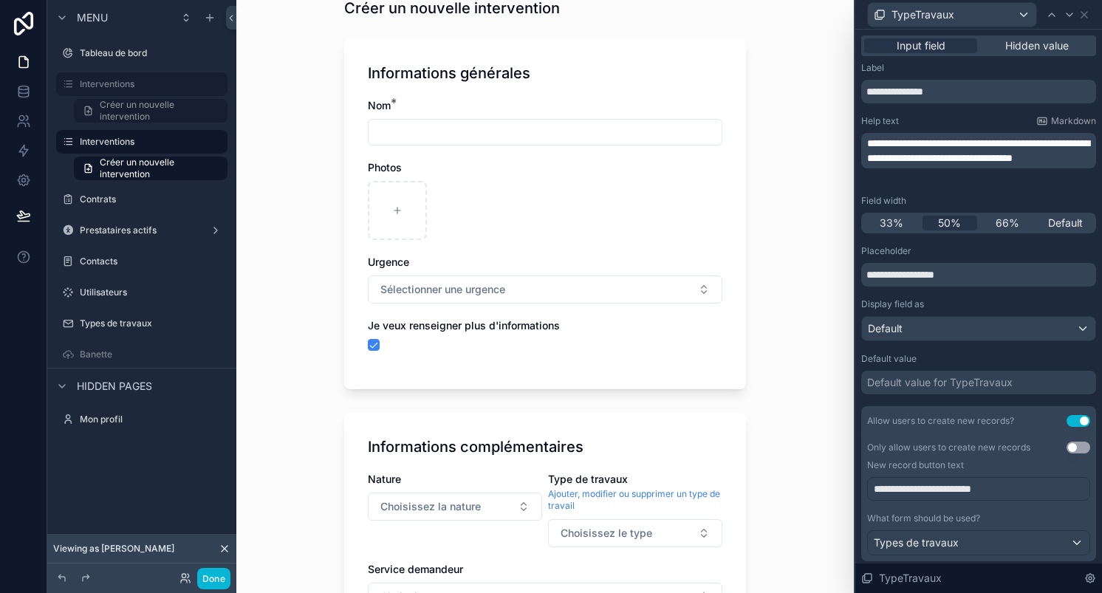
scroll to position [0, 0]
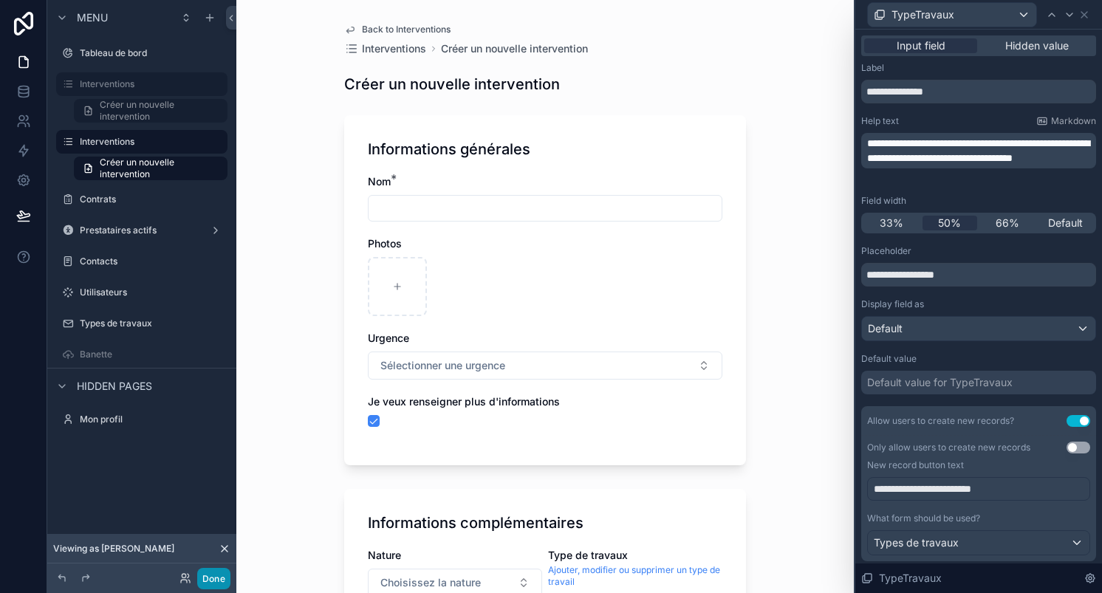
click at [228, 578] on button "Done" at bounding box center [213, 578] width 33 height 21
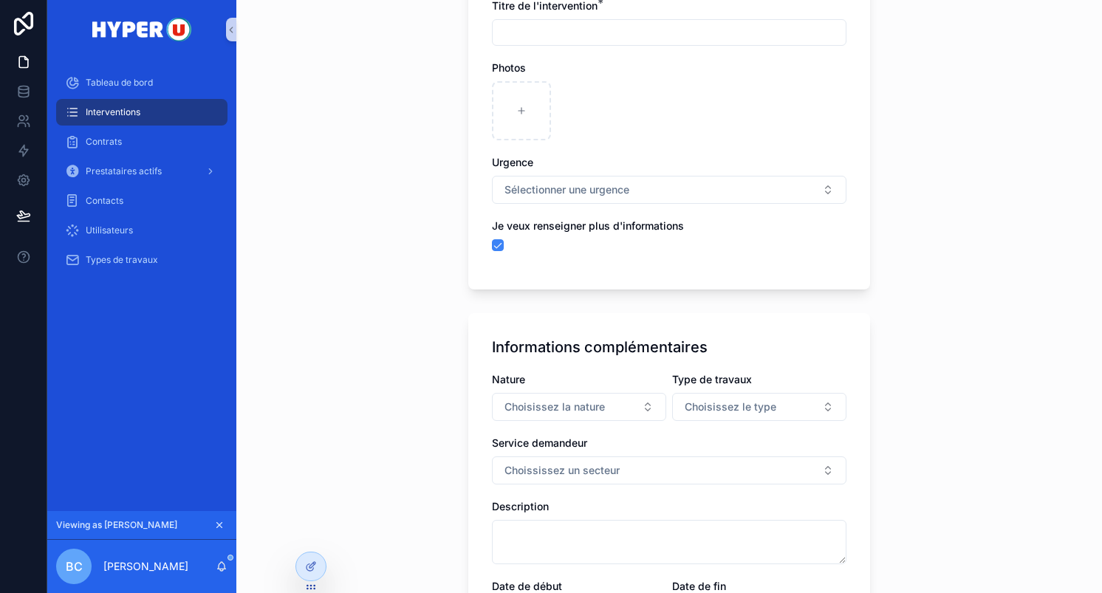
scroll to position [482, 0]
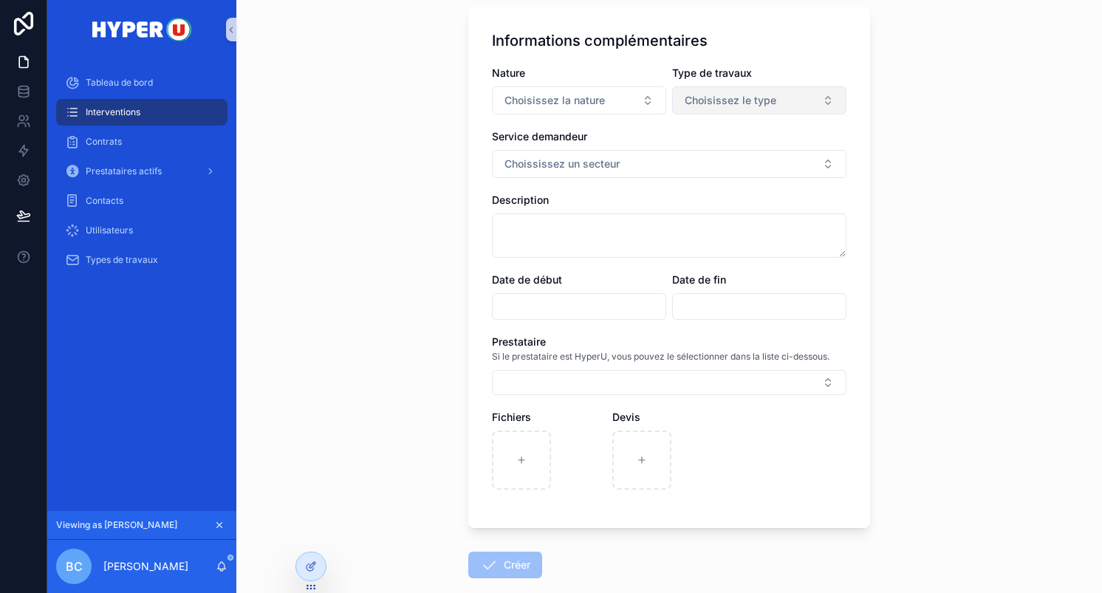
click at [722, 86] on button "Choisissez le type" at bounding box center [759, 100] width 174 height 28
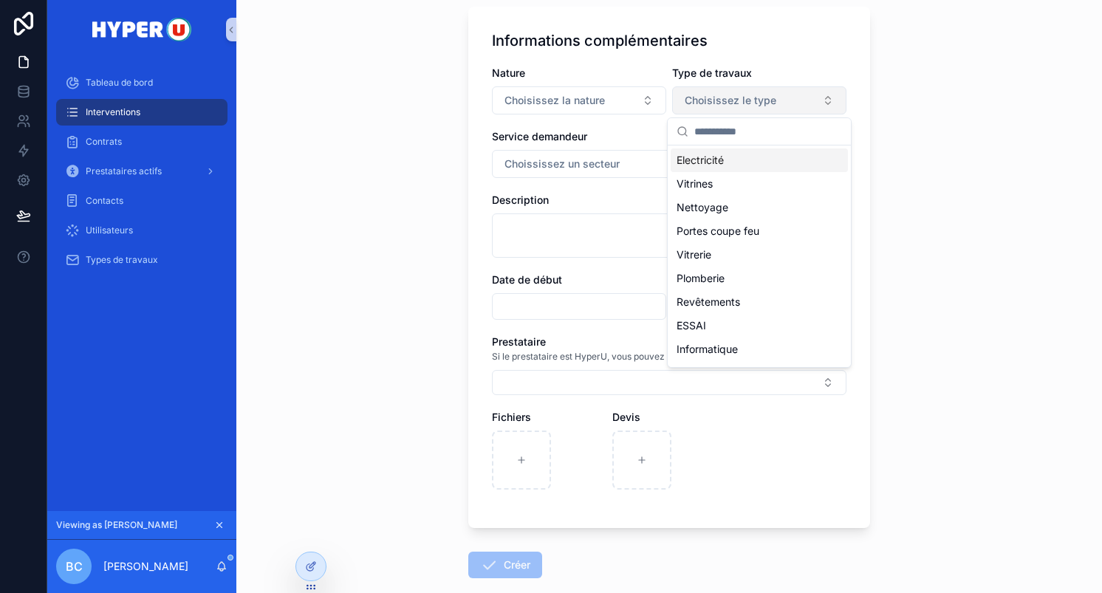
click at [722, 92] on button "Choisissez le type" at bounding box center [759, 100] width 174 height 28
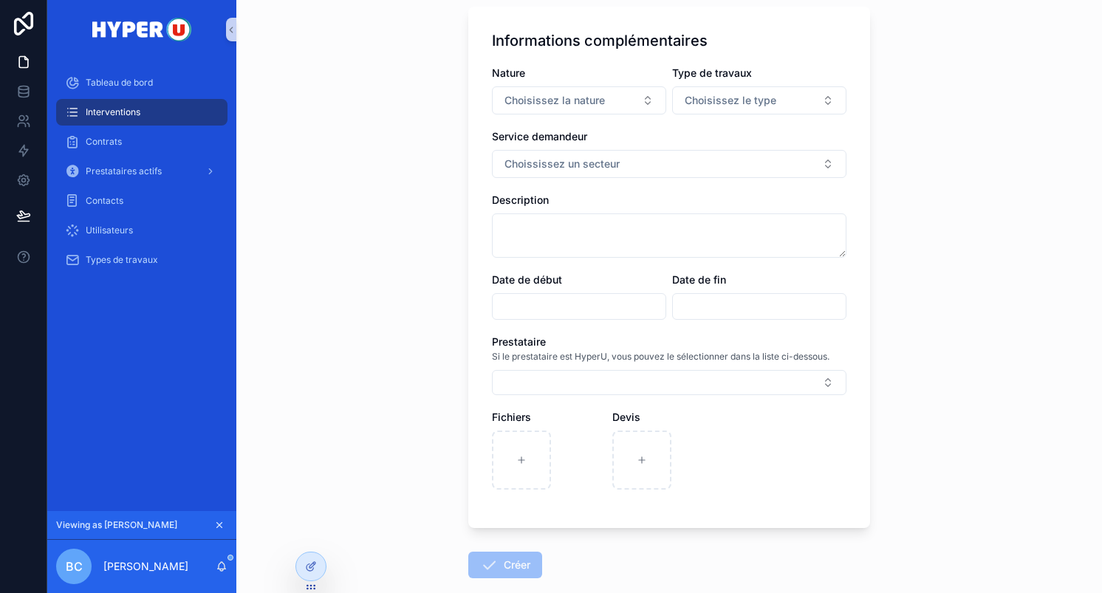
click at [705, 79] on label "Type de travaux" at bounding box center [712, 73] width 80 height 15
click at [308, 564] on icon at bounding box center [311, 567] width 12 height 12
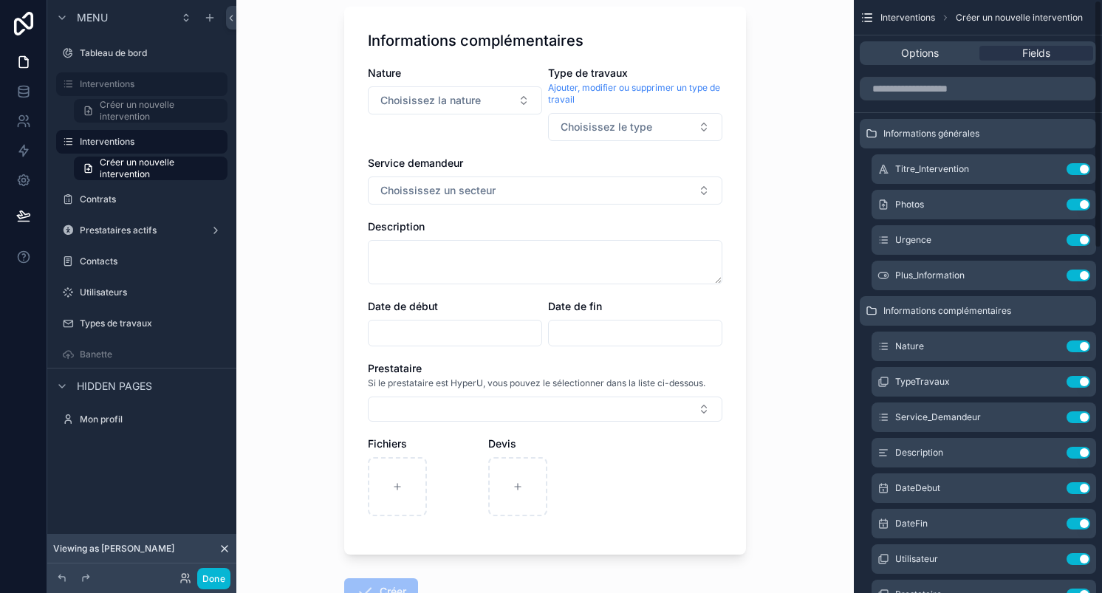
scroll to position [0, 0]
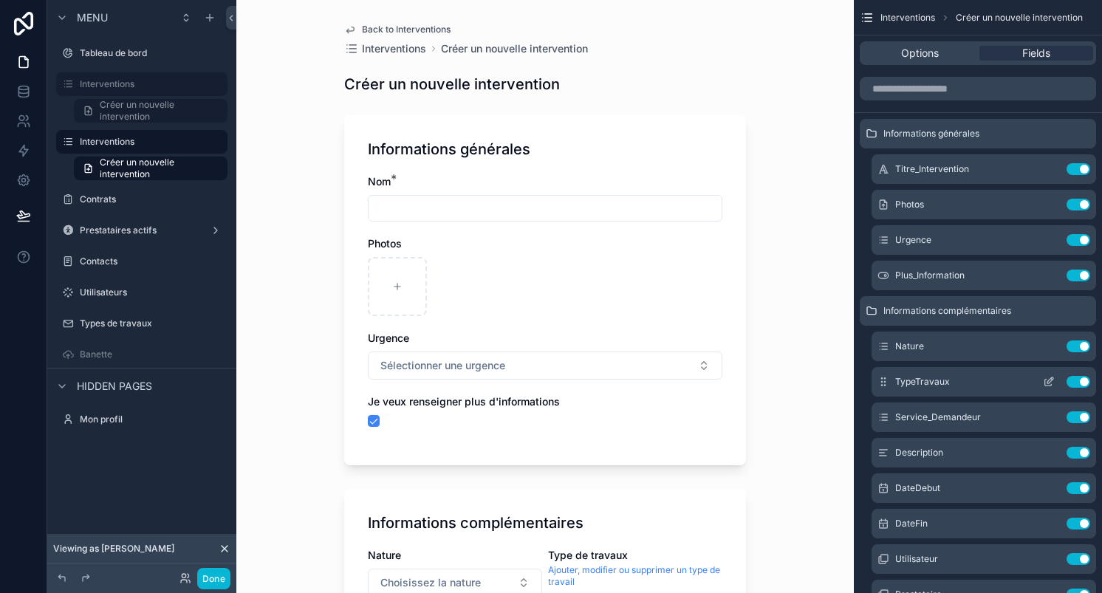
click at [1053, 383] on icon "scrollable content" at bounding box center [1049, 382] width 12 height 12
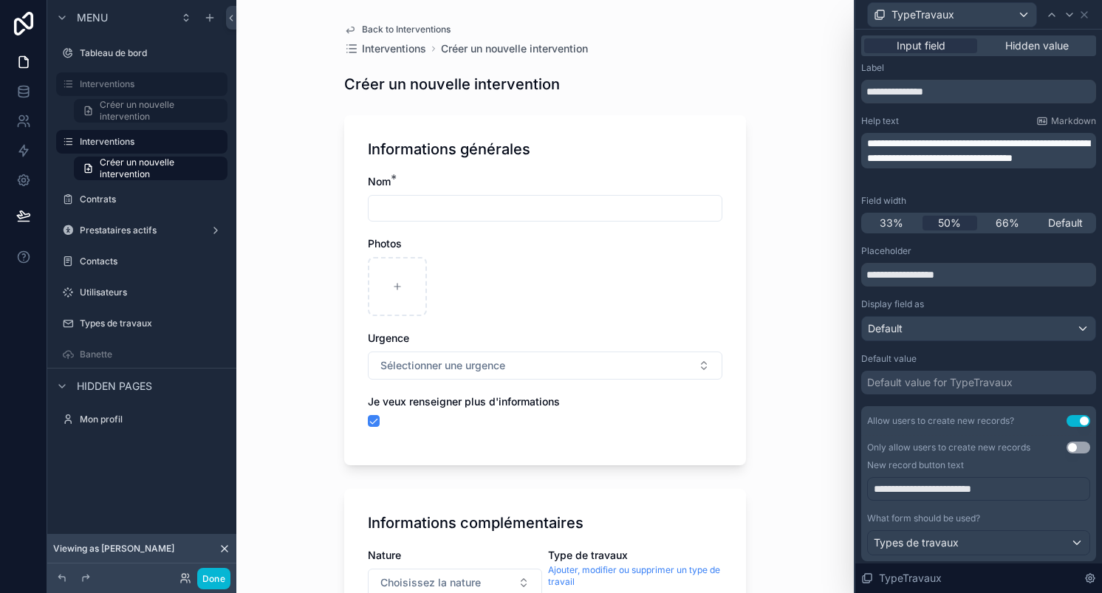
click at [305, 98] on div "Back to Interventions Interventions Créer un nouvelle intervention Créer un nou…" at bounding box center [545, 296] width 618 height 593
